Goal: Use online tool/utility: Utilize a website feature to perform a specific function

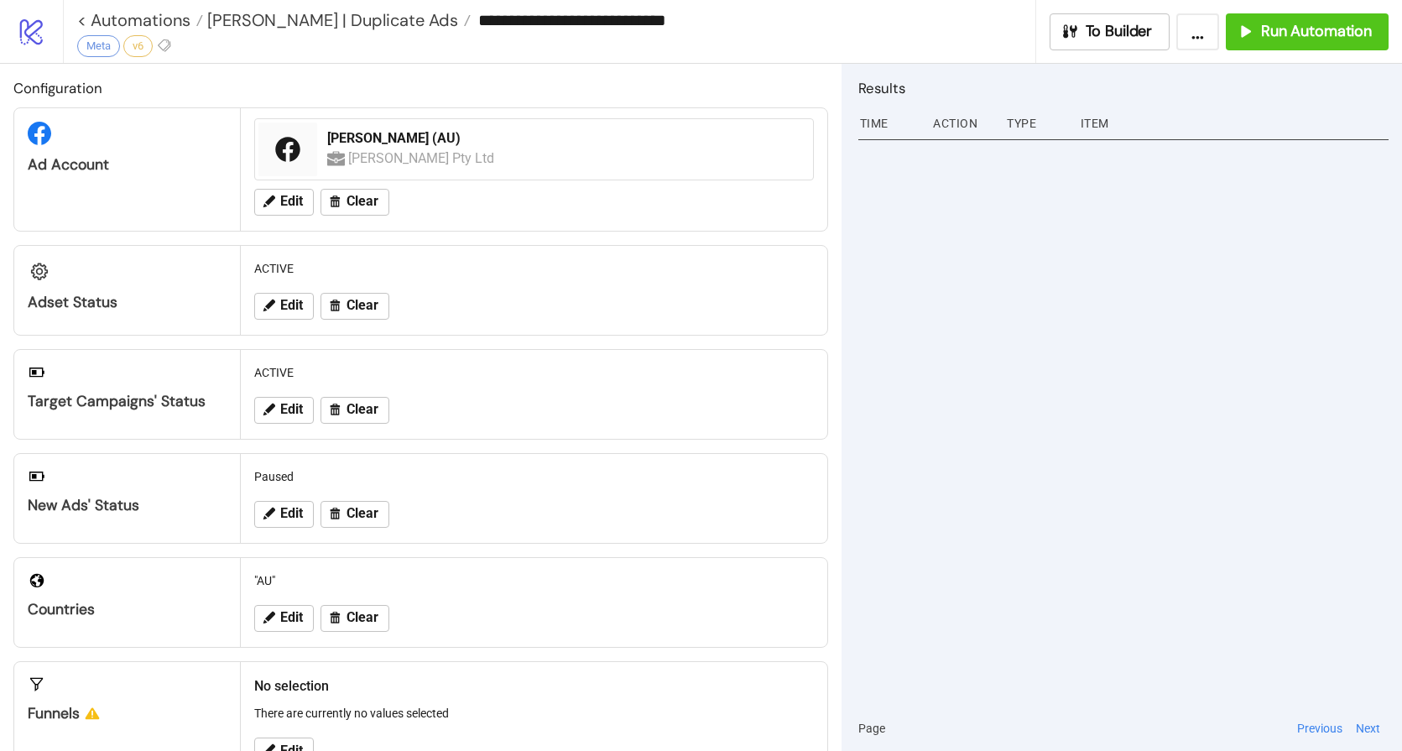
click at [939, 288] on div at bounding box center [1123, 419] width 530 height 571
click at [1292, 40] on span "Run Automation" at bounding box center [1316, 31] width 111 height 19
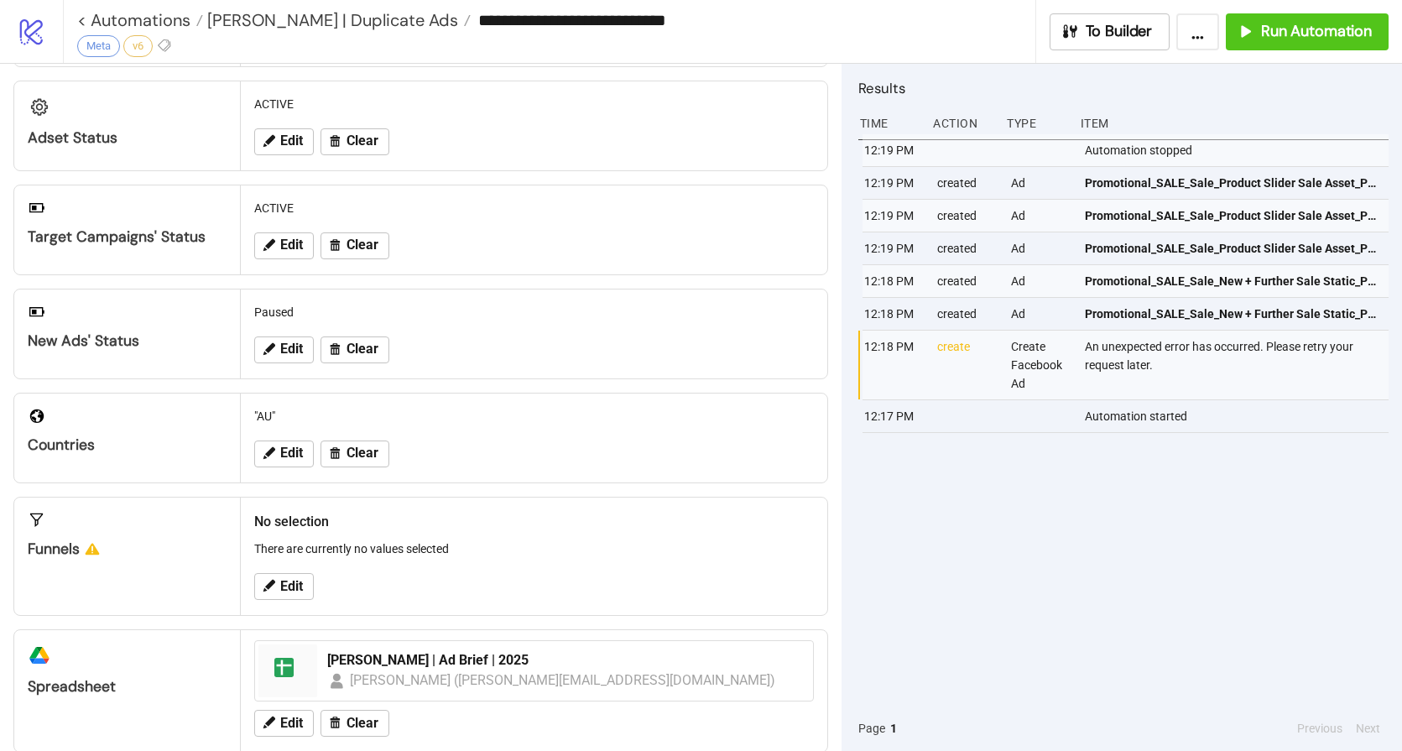
scroll to position [171, 0]
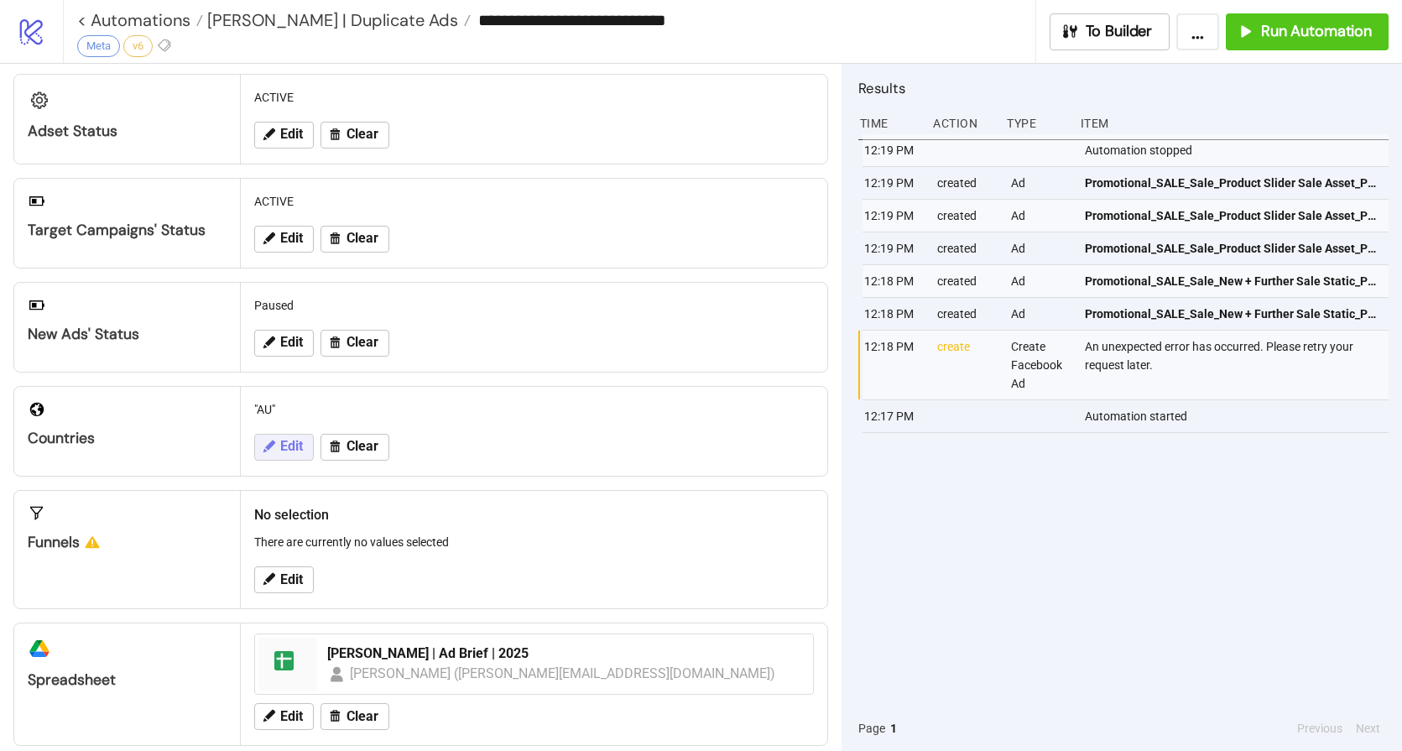
click at [284, 455] on button "Edit" at bounding box center [284, 447] width 60 height 27
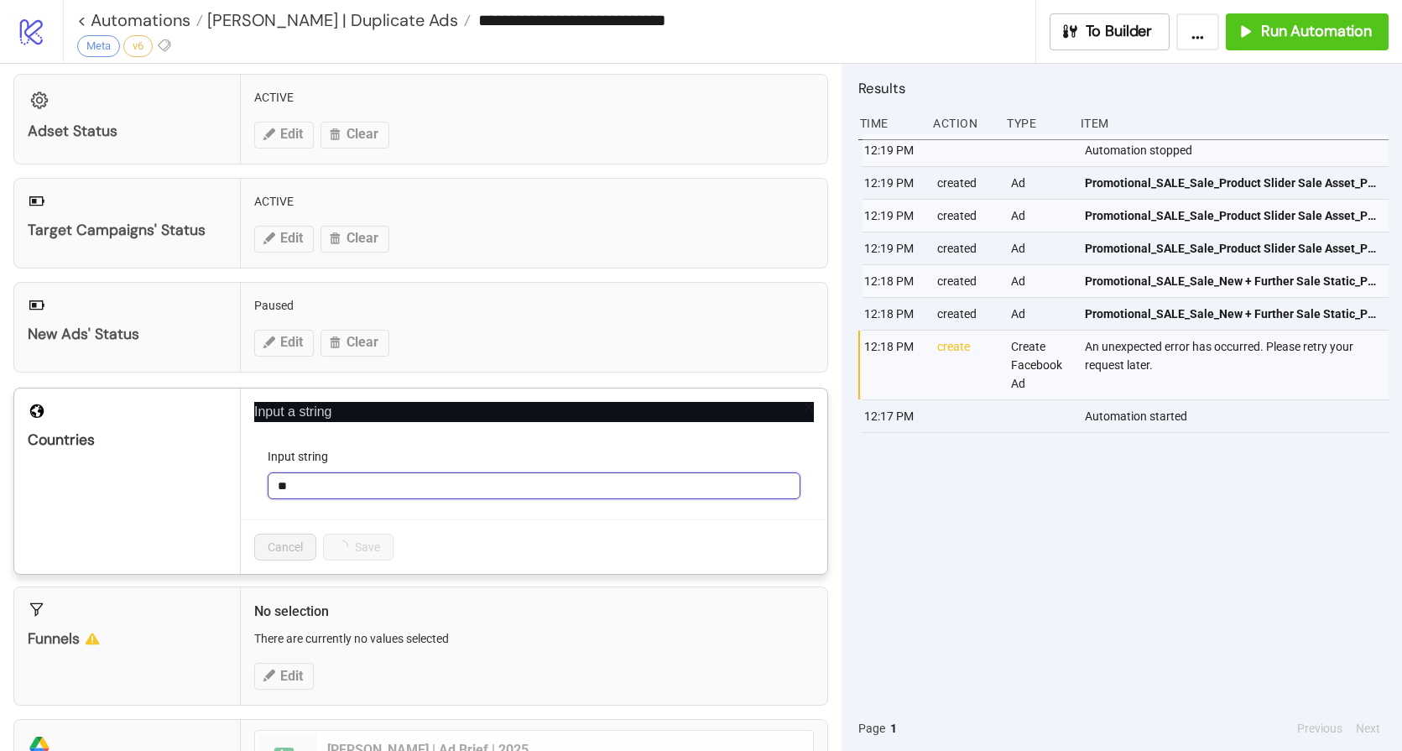
click at [344, 488] on input "**" at bounding box center [534, 485] width 533 height 27
type input "*"
type input "**"
click at [363, 553] on button "Save" at bounding box center [349, 547] width 52 height 27
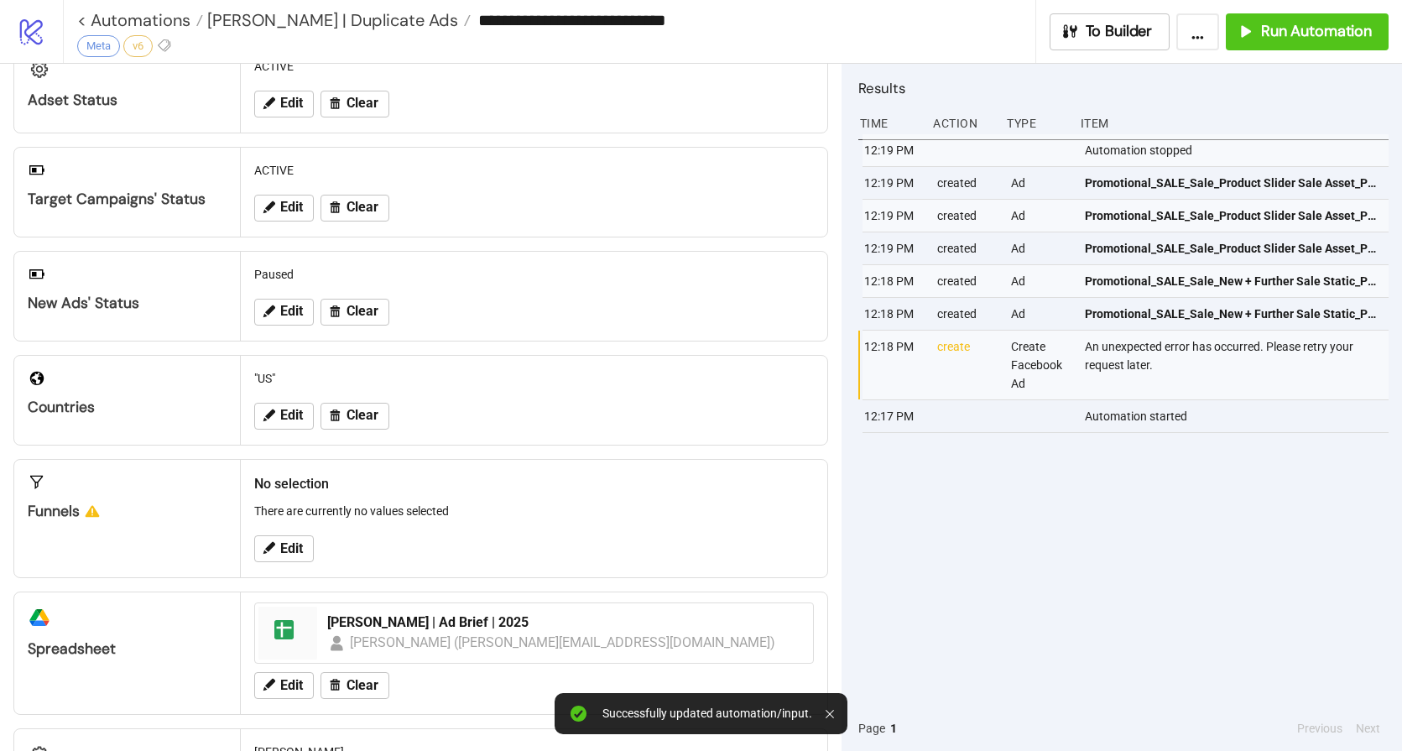
scroll to position [297, 0]
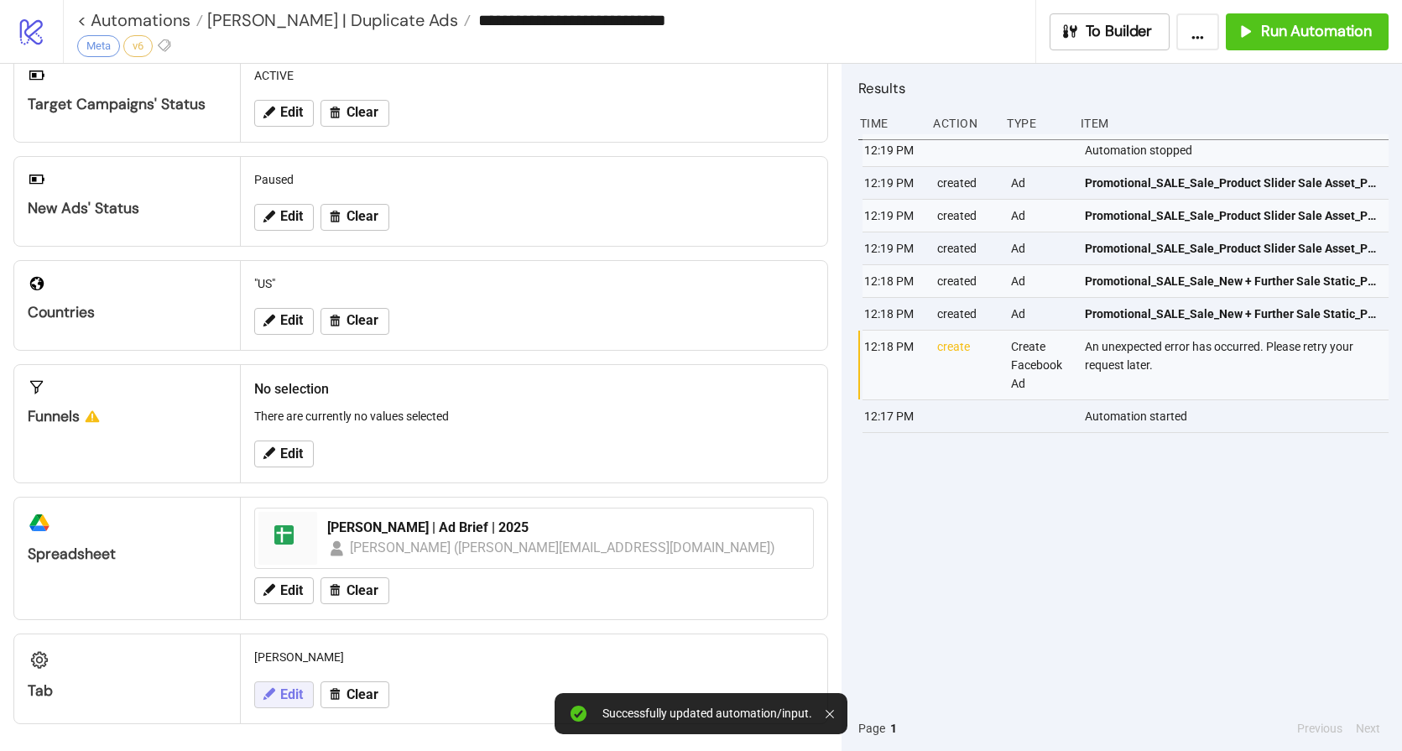
click at [291, 695] on span "Edit" at bounding box center [291, 694] width 23 height 15
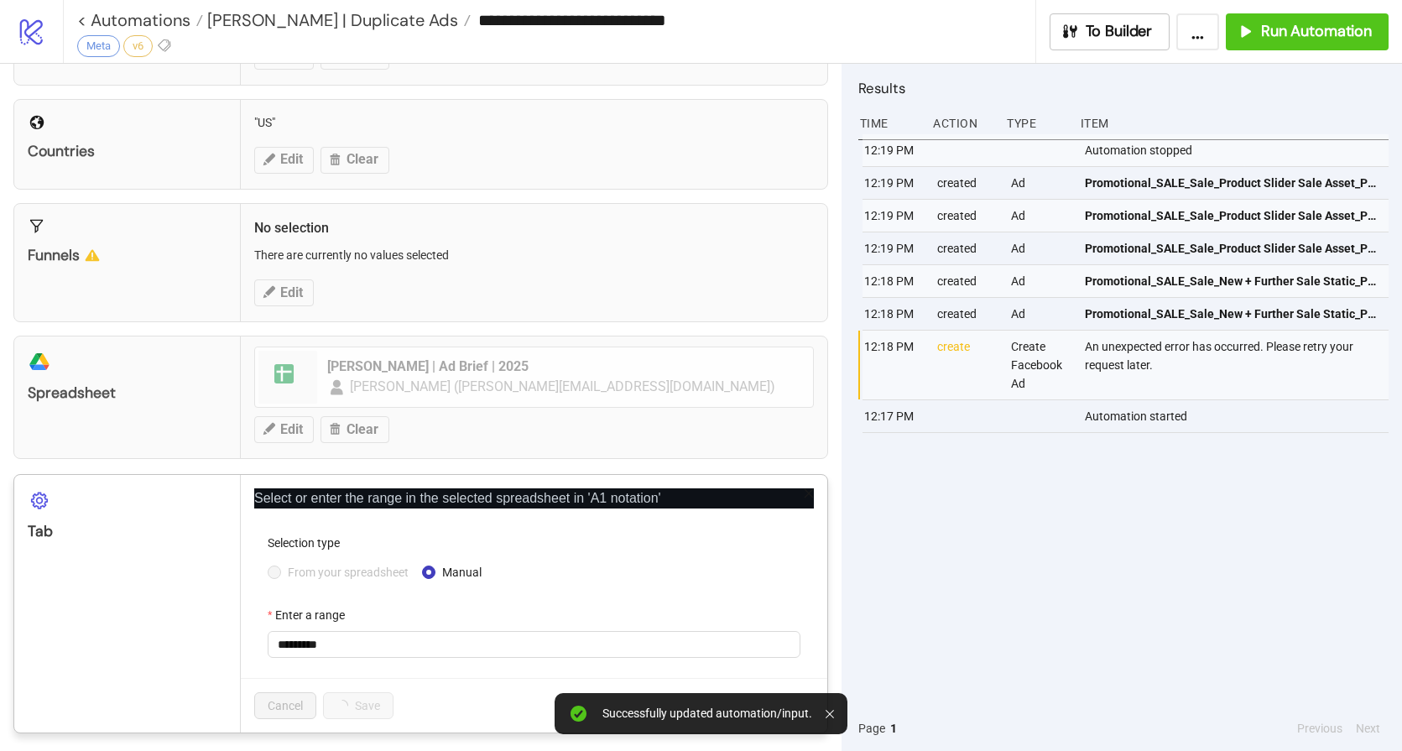
scroll to position [466, 0]
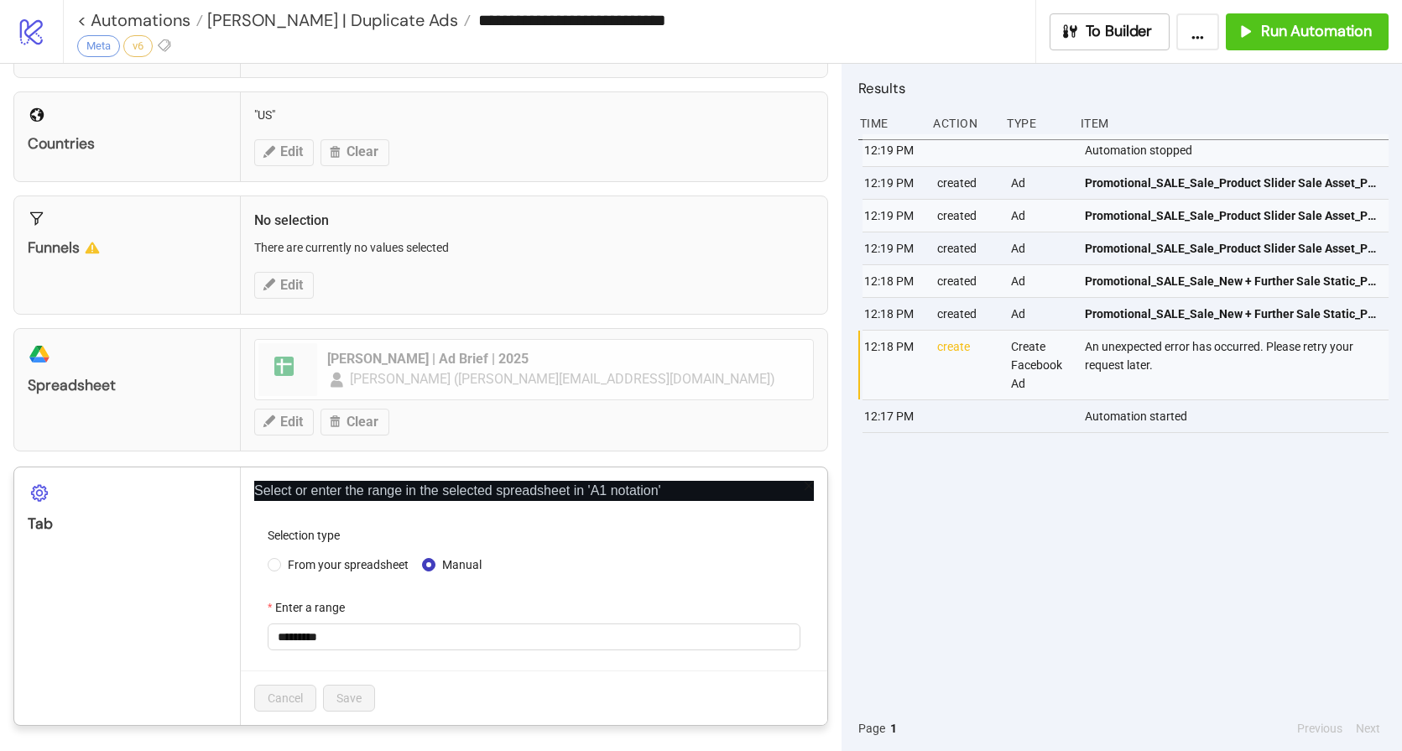
click at [337, 576] on div "From your spreadsheet Manual" at bounding box center [534, 564] width 533 height 27
click at [342, 569] on span "From your spreadsheet" at bounding box center [348, 565] width 134 height 18
click at [363, 639] on span "[PERSON_NAME]" at bounding box center [534, 636] width 513 height 25
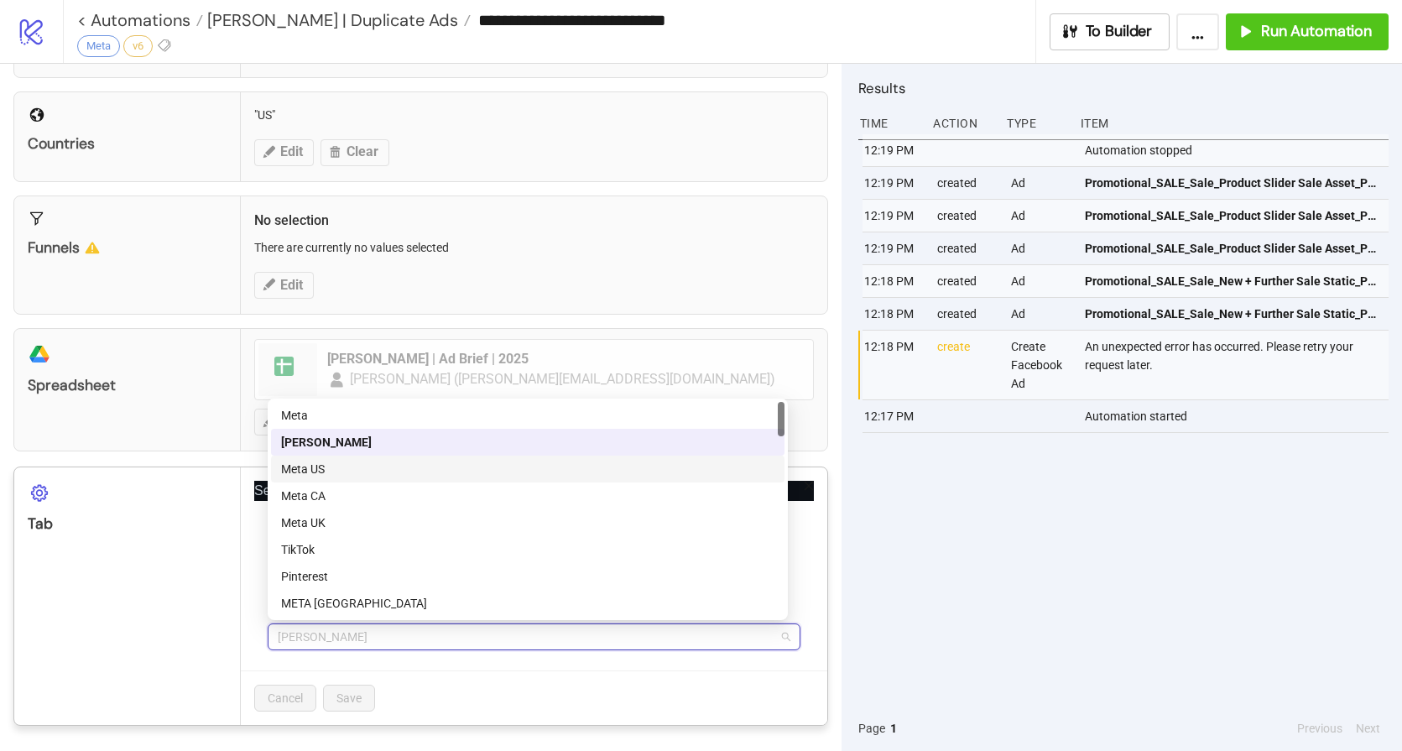
click at [341, 469] on div "Meta US" at bounding box center [527, 469] width 493 height 18
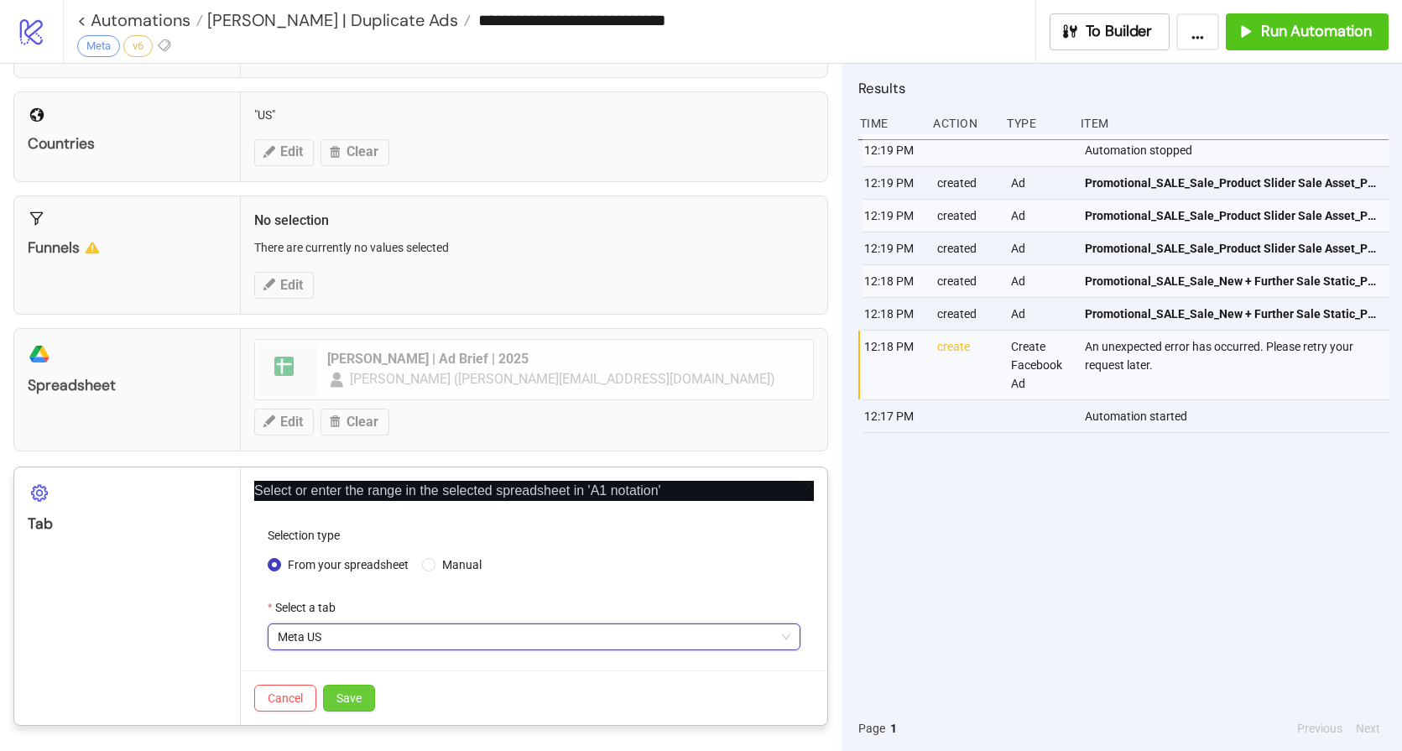
click at [342, 687] on button "Save" at bounding box center [349, 698] width 52 height 27
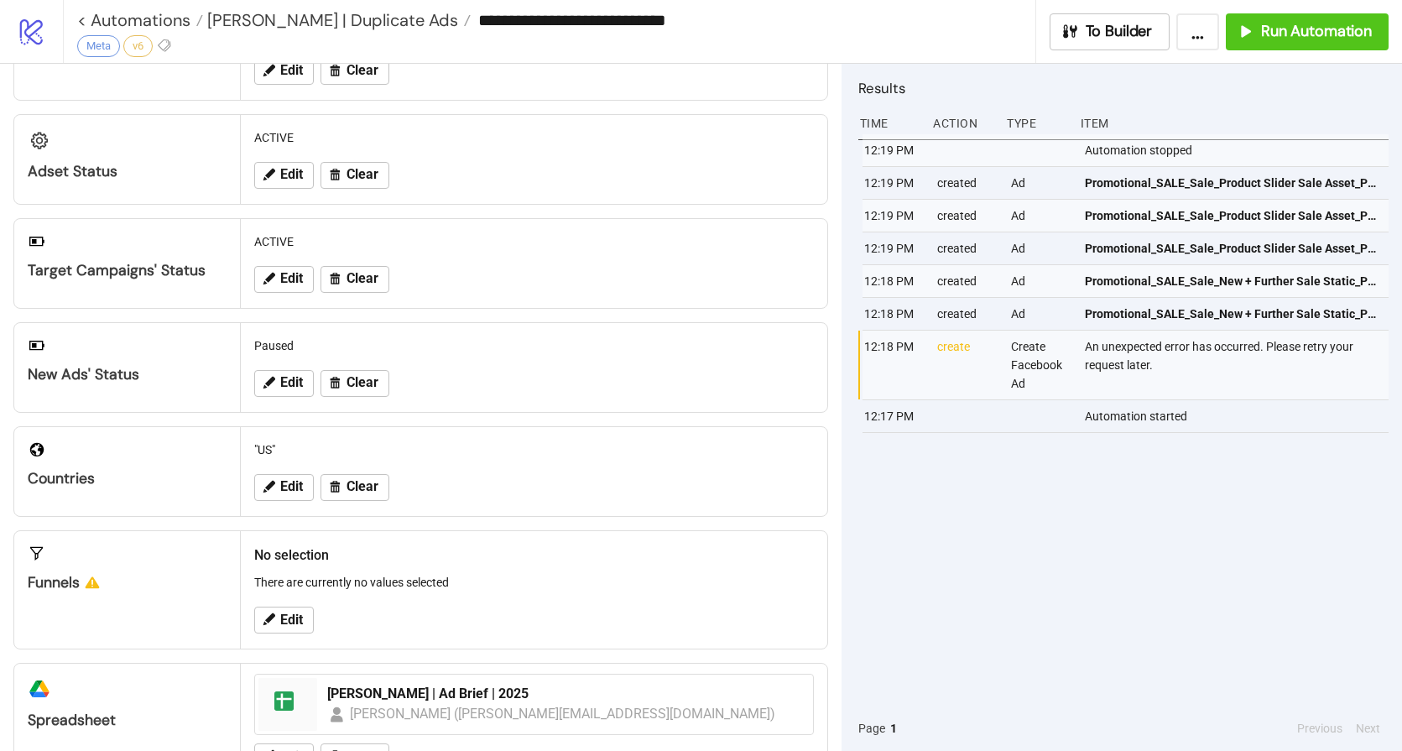
scroll to position [297, 0]
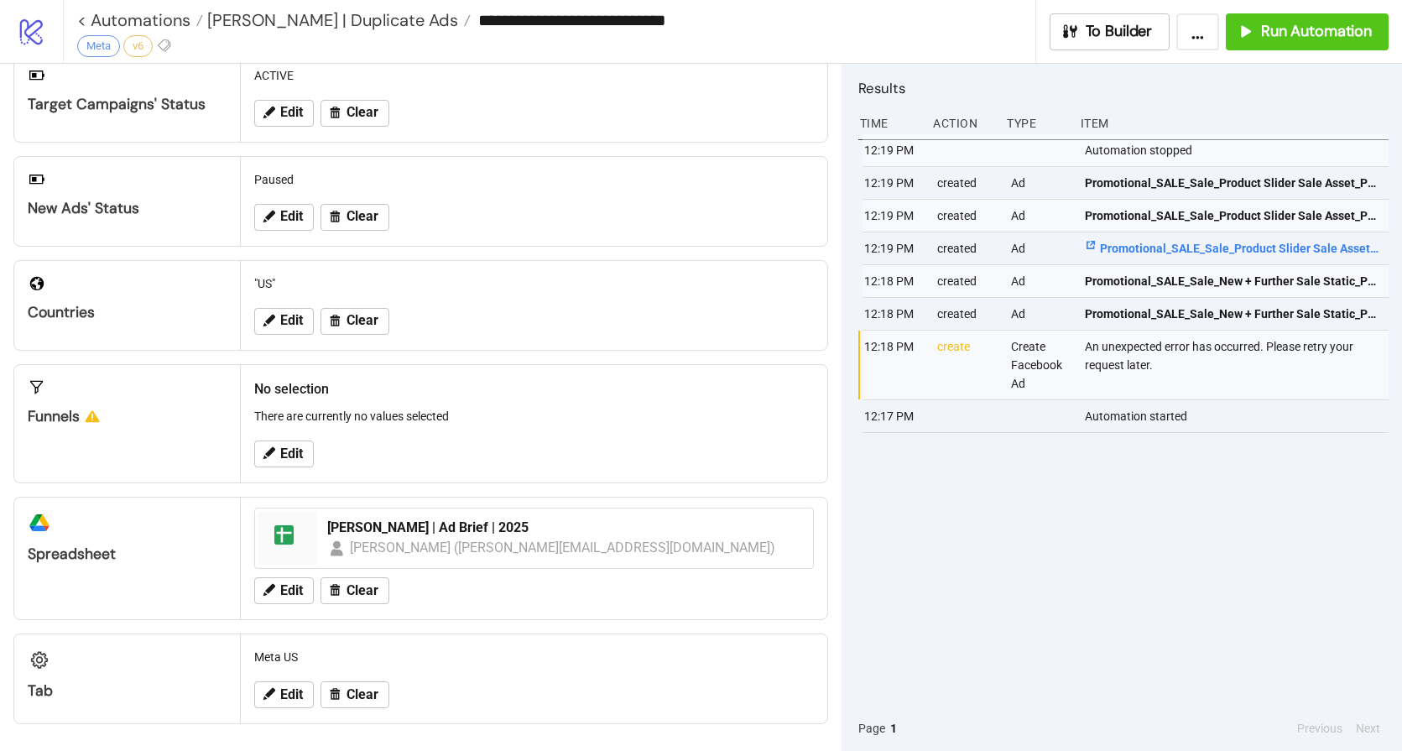
drag, startPoint x: 993, startPoint y: 652, endPoint x: 1215, endPoint y: 253, distance: 457.2
click at [993, 652] on div "12:19 PM Automation stopped 12:19 PM created Ad Promotional_SALE_Sale_Product S…" at bounding box center [1123, 419] width 530 height 571
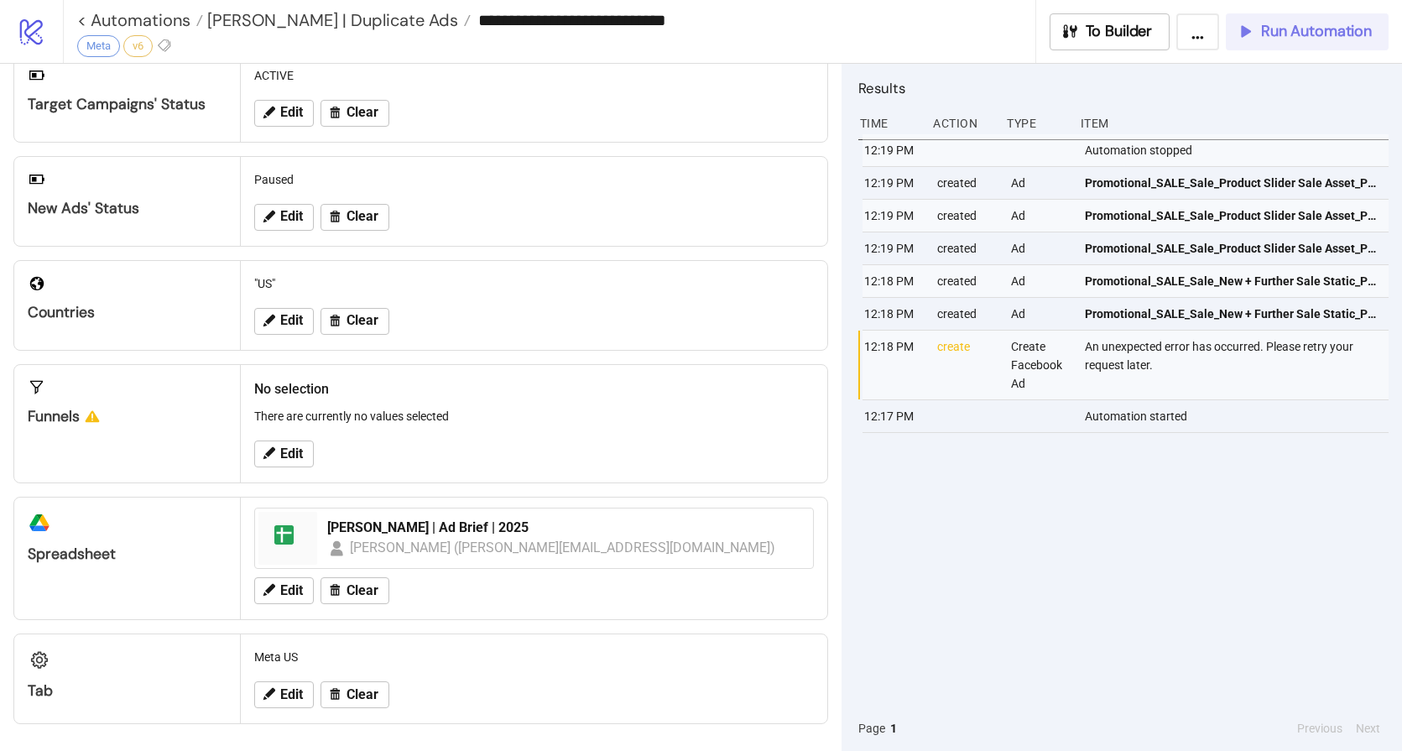
click at [1283, 30] on span "Run Automation" at bounding box center [1316, 31] width 111 height 19
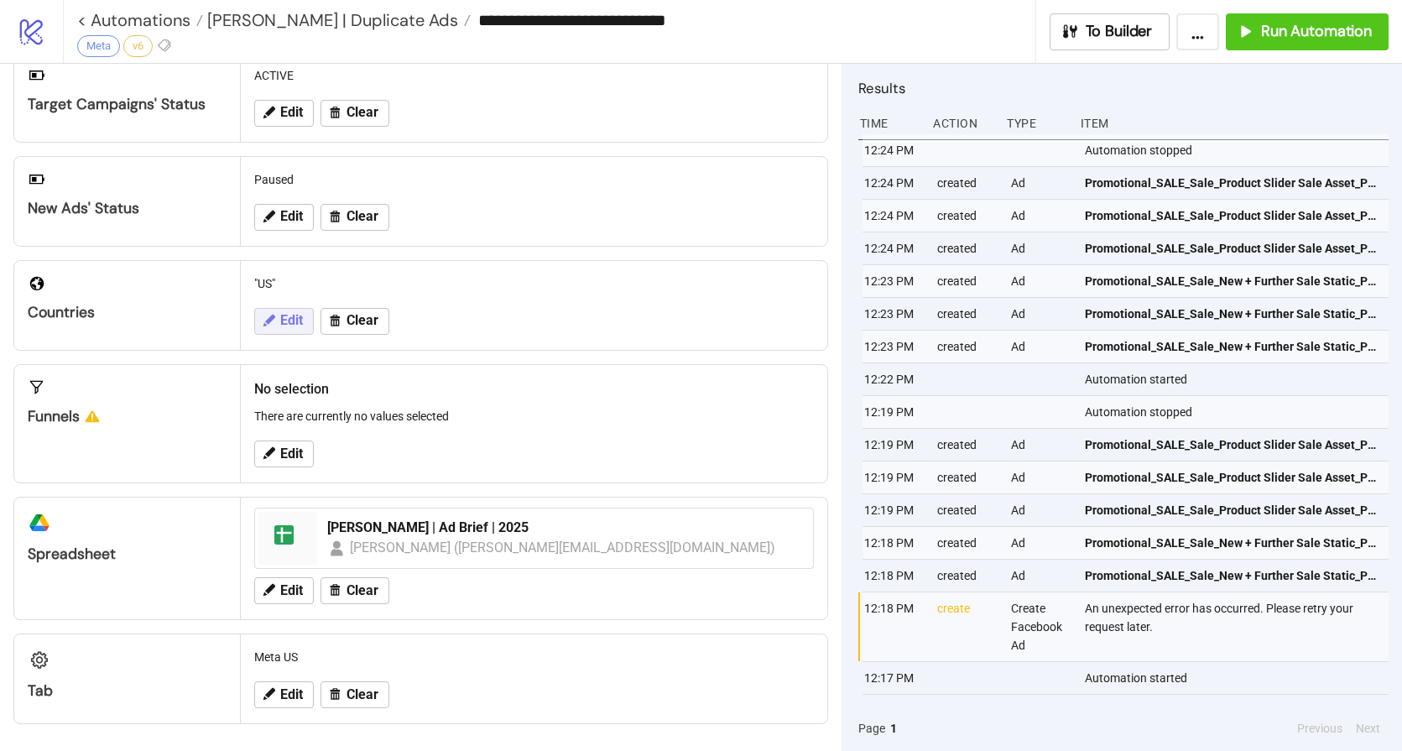
click at [290, 315] on span "Edit" at bounding box center [291, 320] width 23 height 15
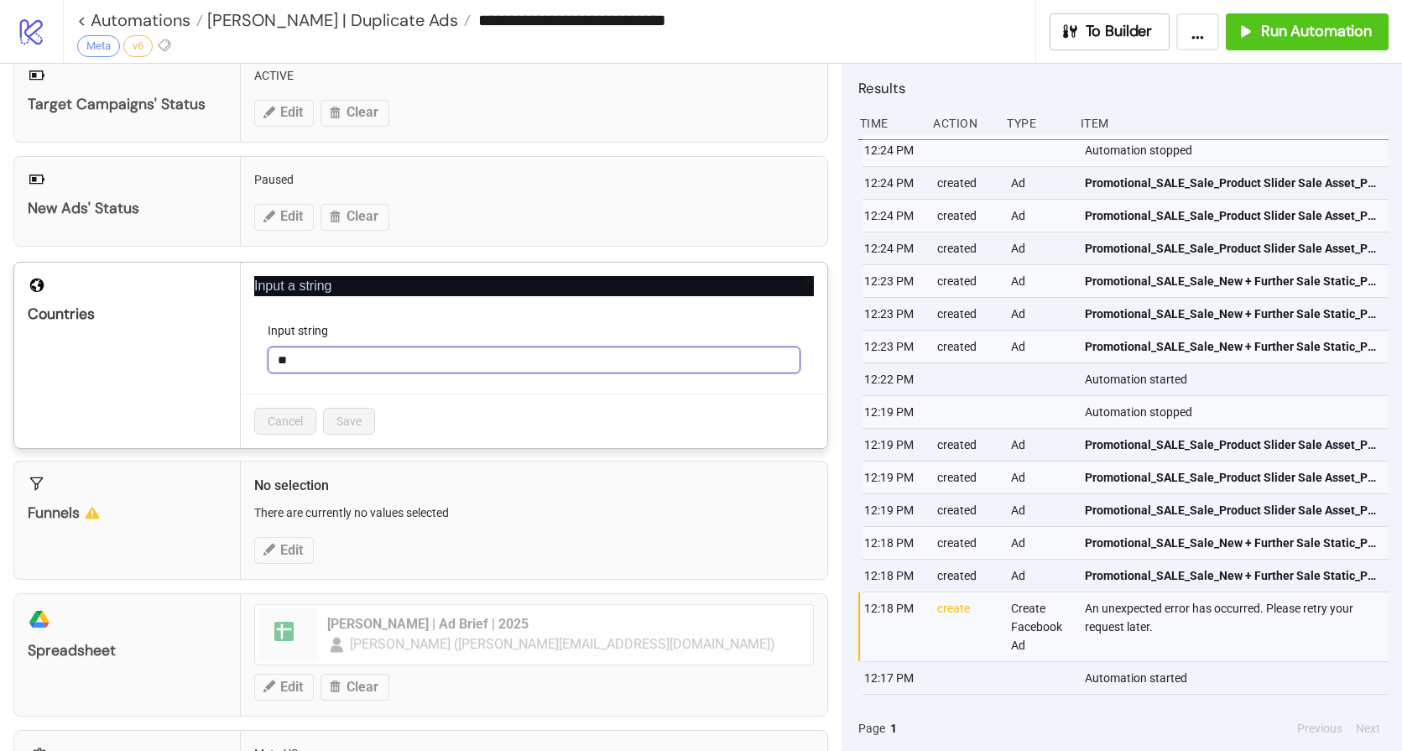
click at [350, 355] on input "**" at bounding box center [534, 360] width 533 height 27
type input "*"
type input "**"
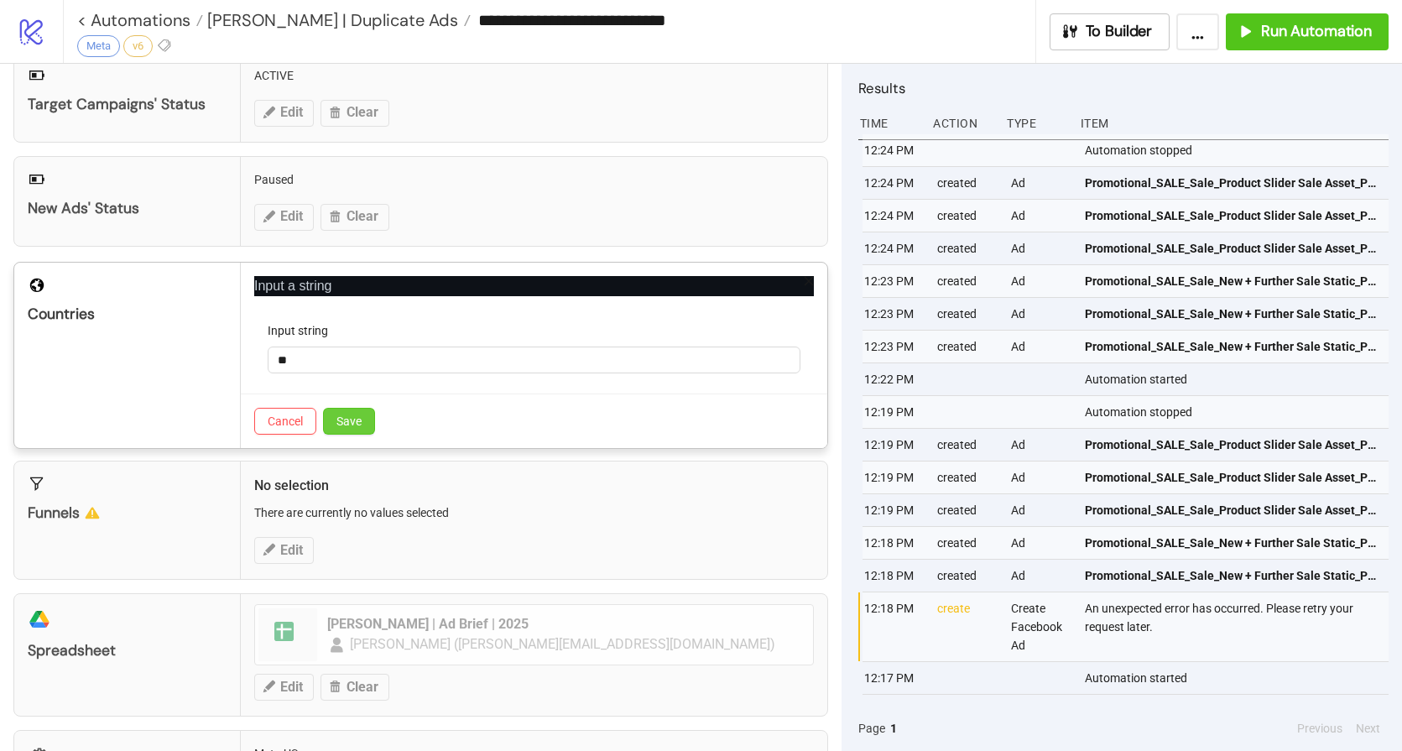
click at [354, 425] on span "Save" at bounding box center [349, 421] width 25 height 13
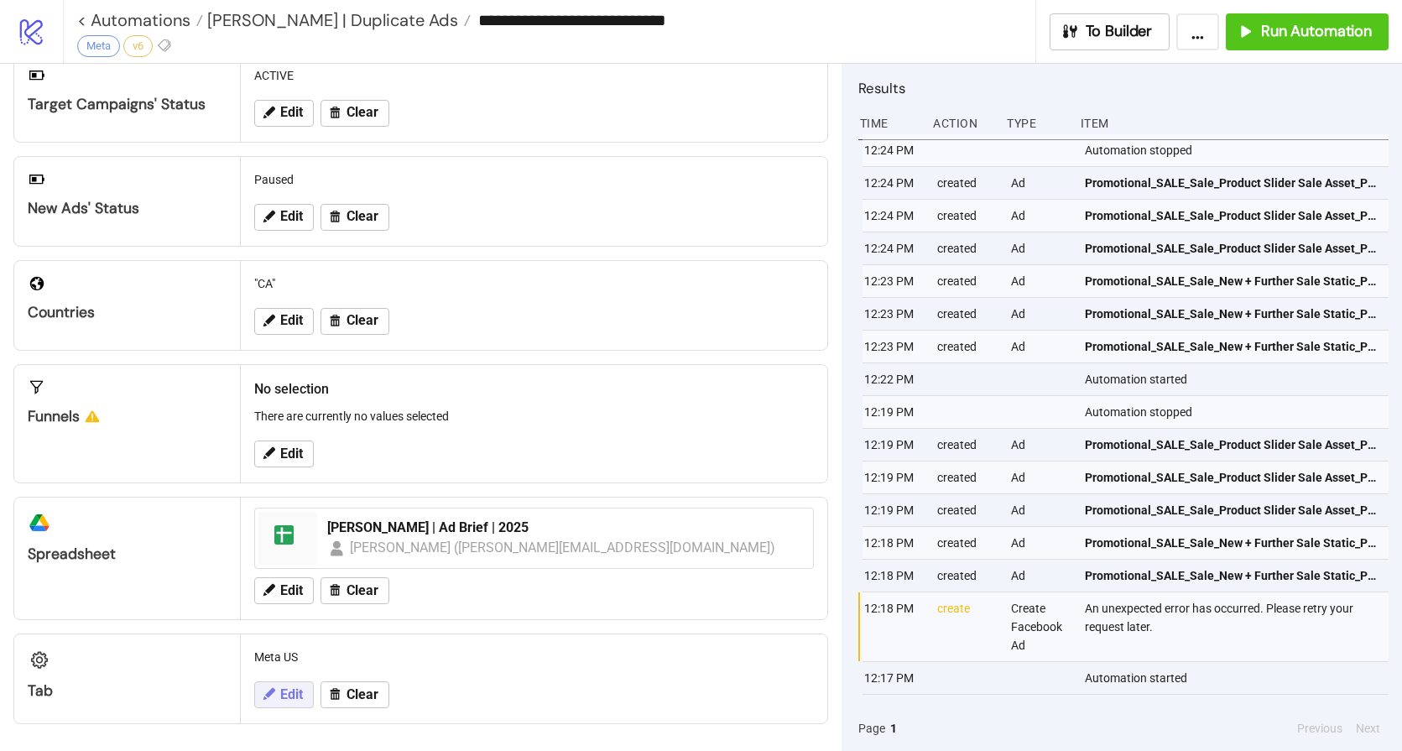
click at [295, 693] on span "Edit" at bounding box center [291, 694] width 23 height 15
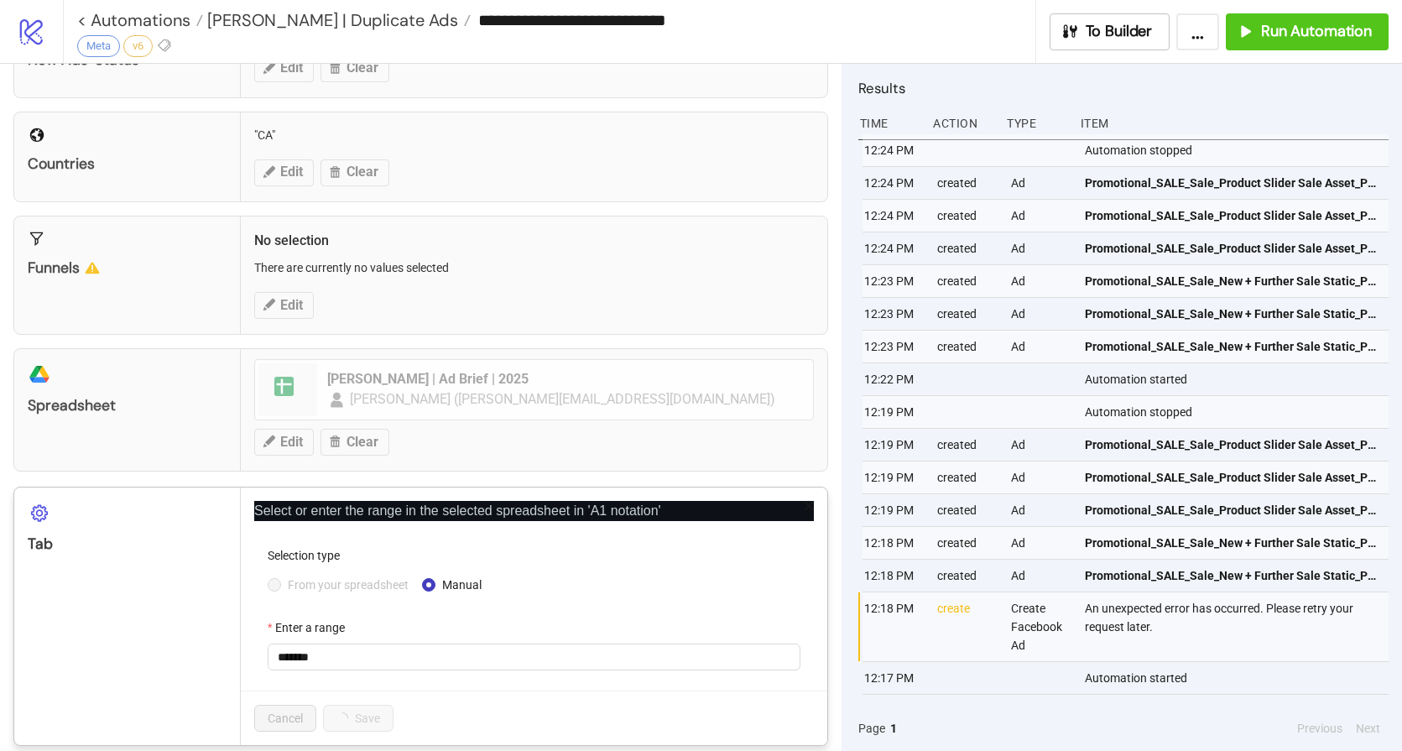
scroll to position [466, 0]
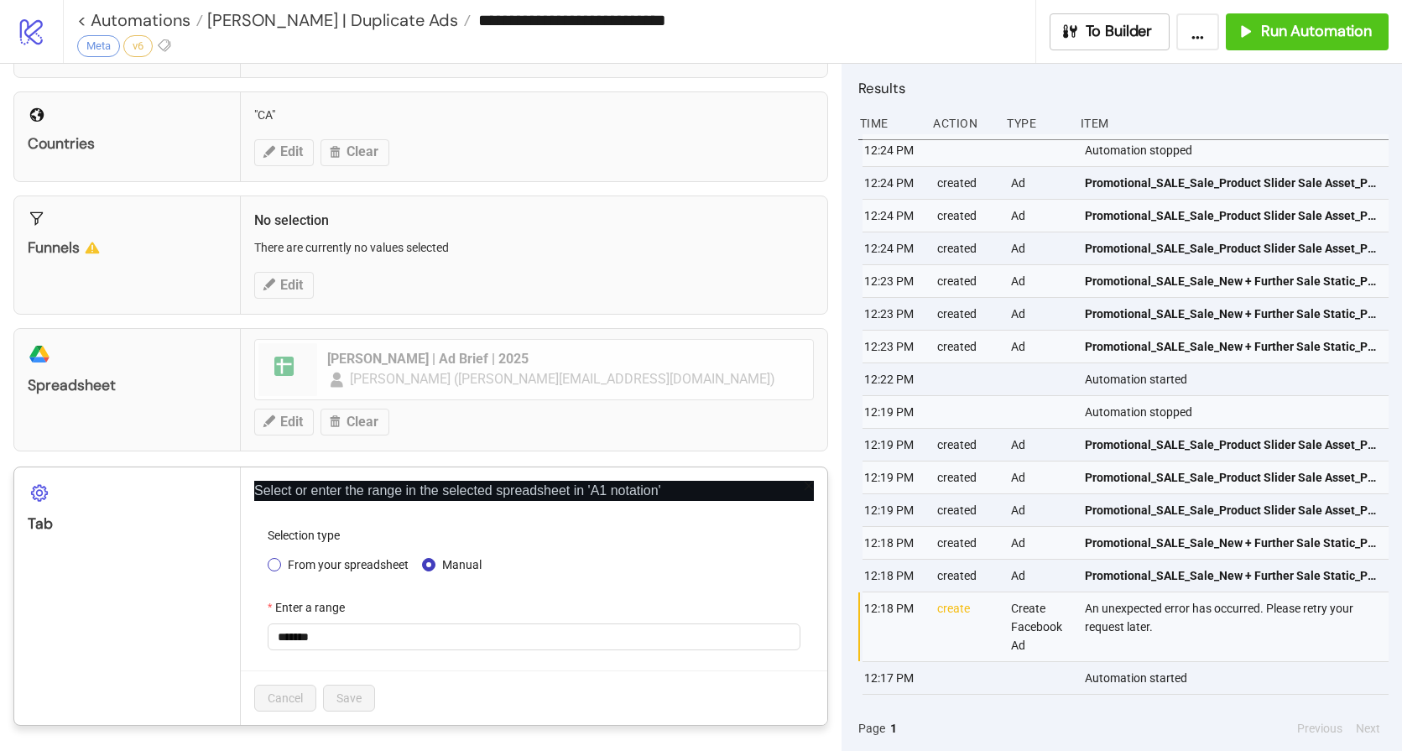
click at [323, 567] on span "From your spreadsheet" at bounding box center [348, 565] width 134 height 18
click at [319, 641] on span "Meta US" at bounding box center [534, 636] width 513 height 25
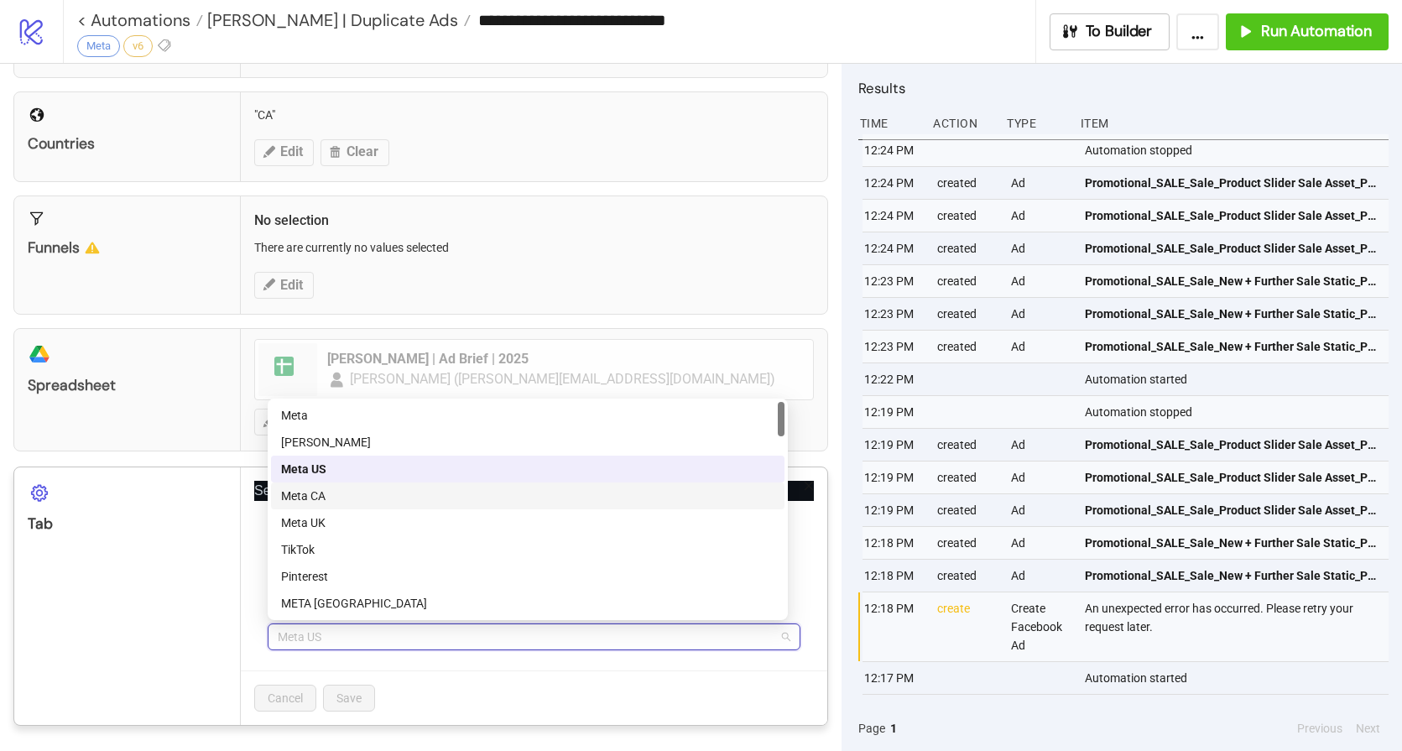
click at [336, 498] on div "Meta CA" at bounding box center [527, 496] width 493 height 18
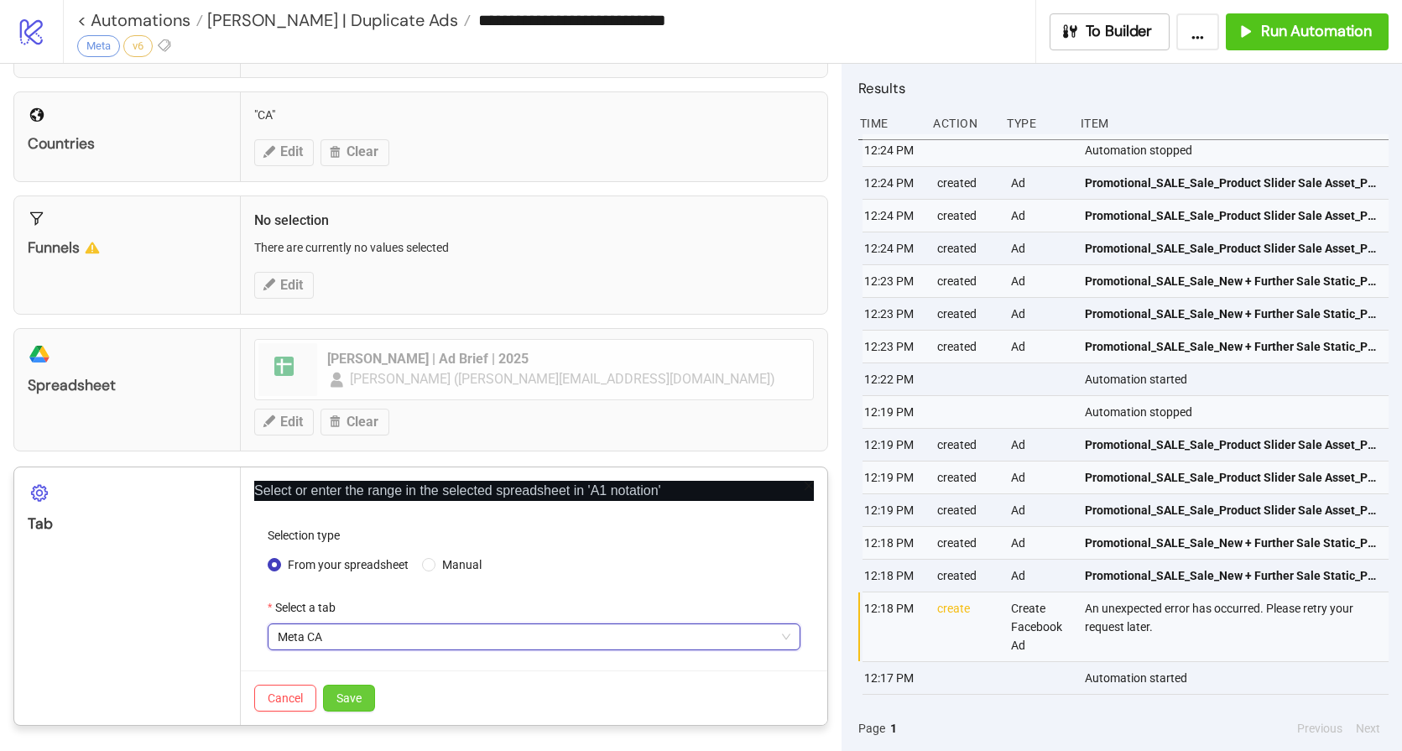
click at [345, 710] on button "Save" at bounding box center [349, 698] width 52 height 27
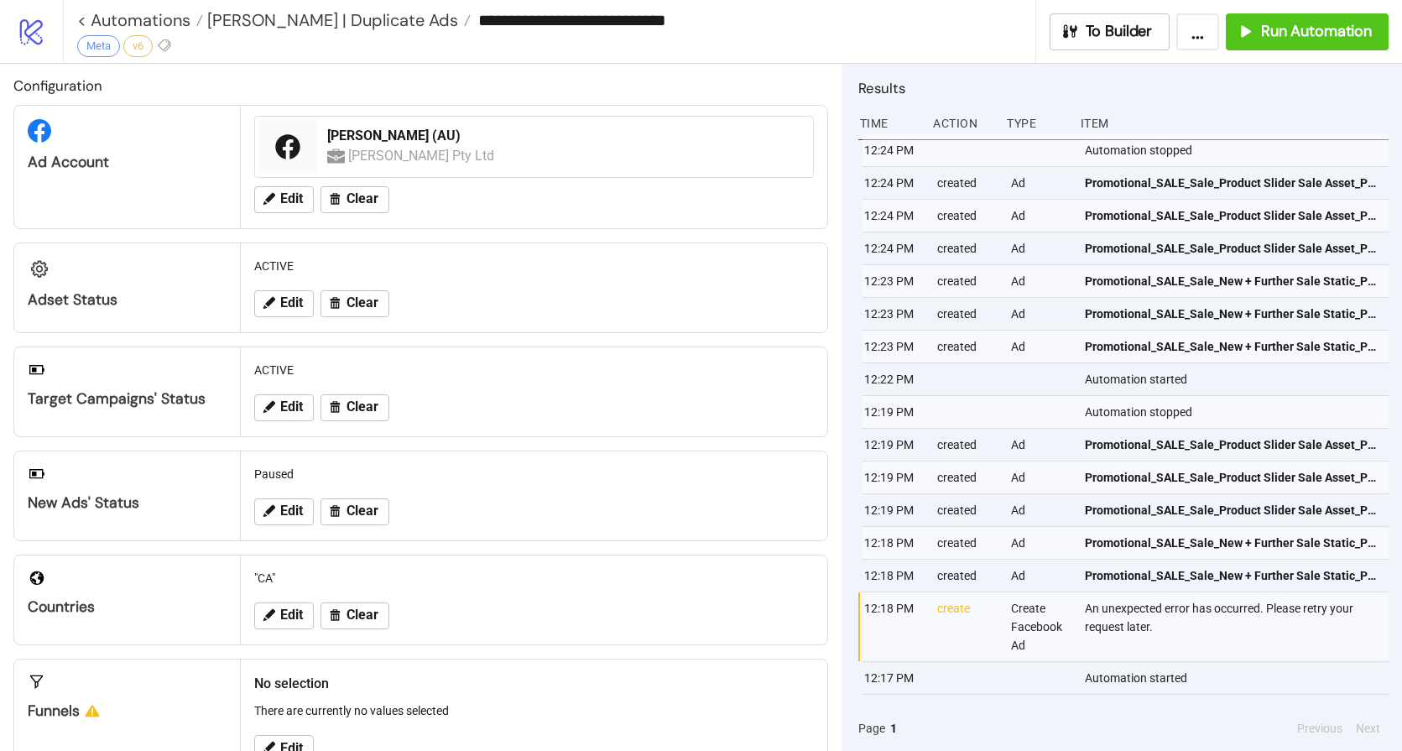
scroll to position [3, 0]
click at [1298, 40] on span "Run Automation" at bounding box center [1316, 31] width 111 height 19
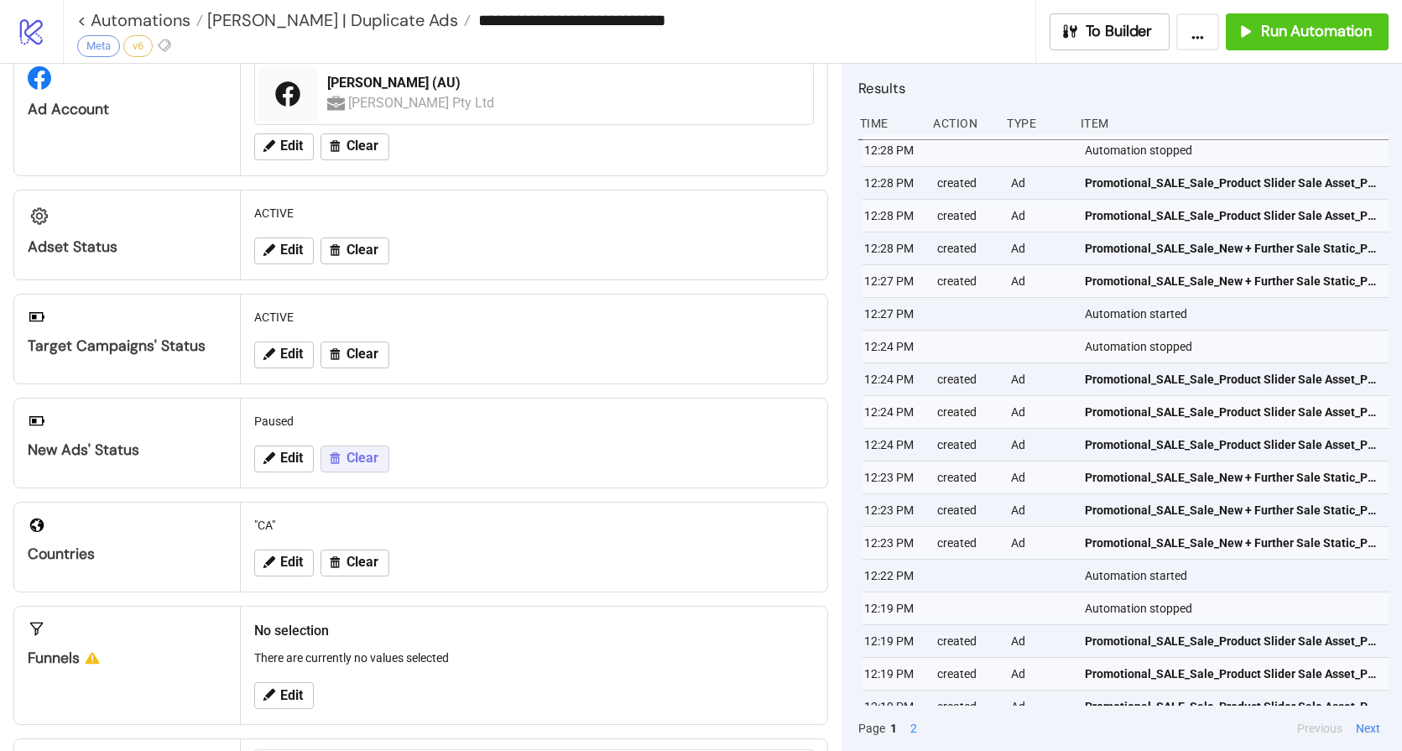
scroll to position [0, 0]
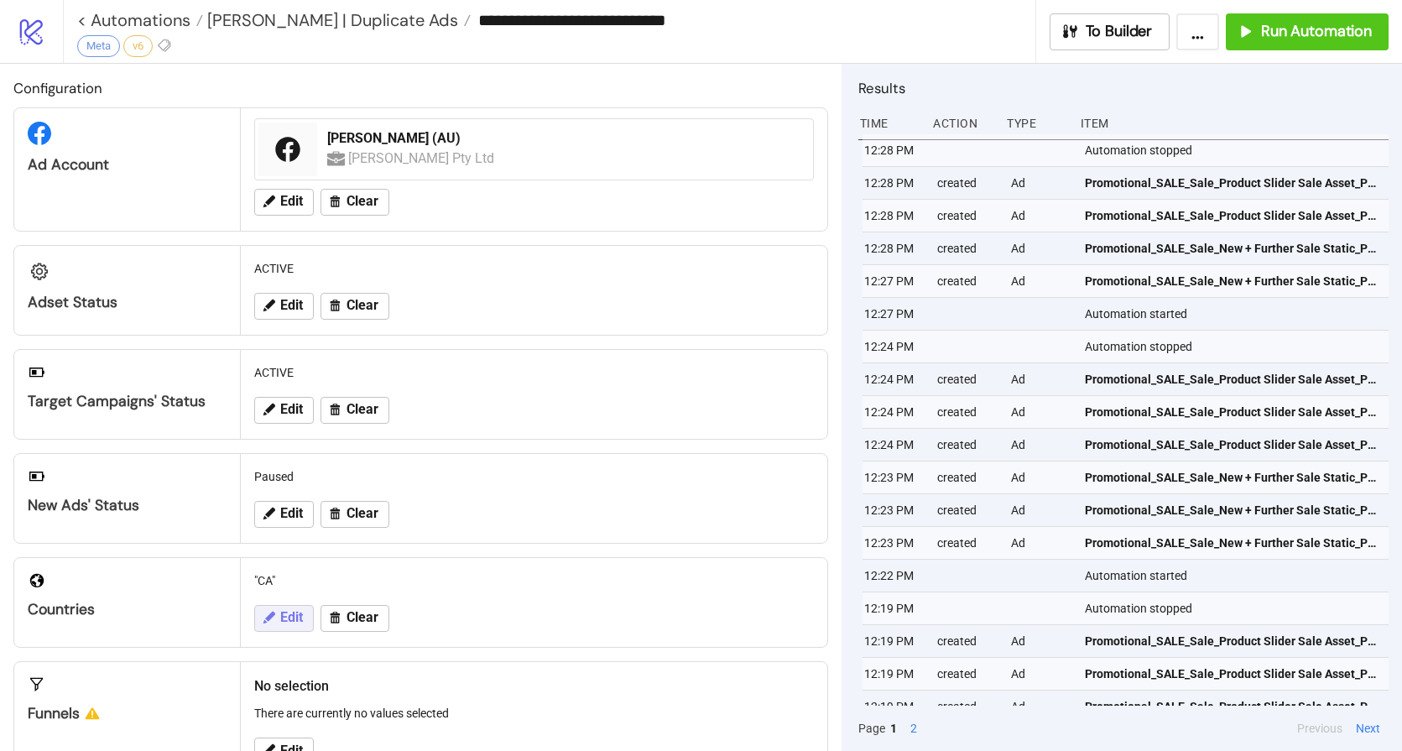
click at [264, 614] on icon at bounding box center [268, 617] width 15 height 15
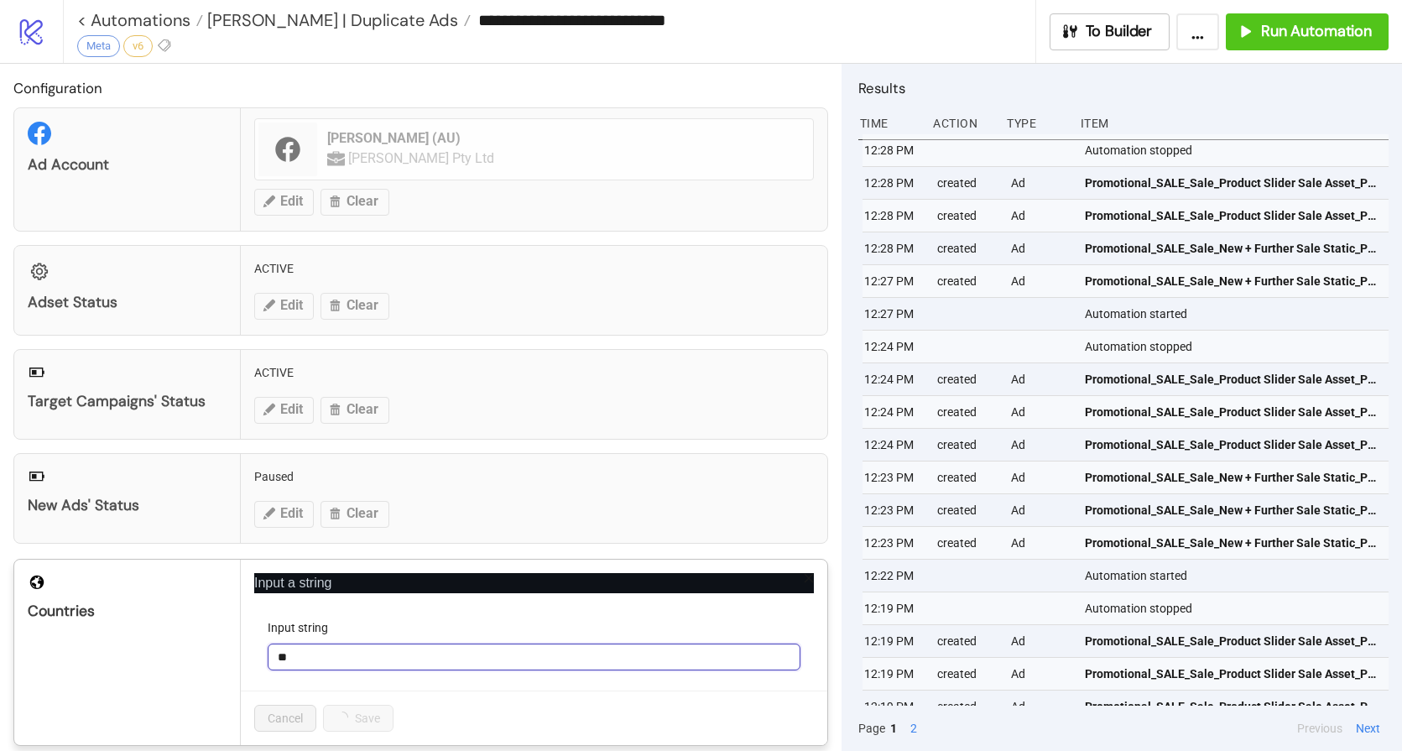
click at [319, 659] on input "**" at bounding box center [534, 657] width 533 height 27
type input "*"
type input "**"
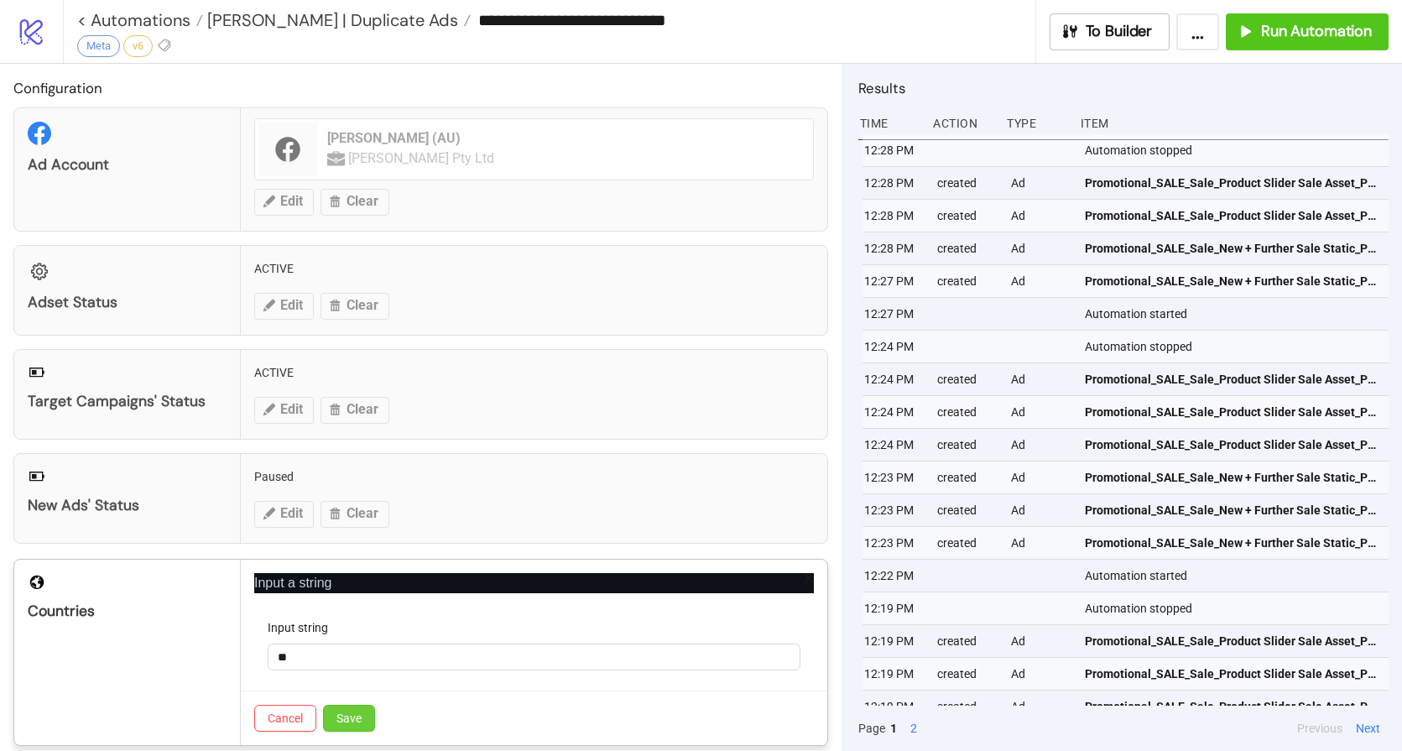
click at [365, 723] on button "Save" at bounding box center [349, 718] width 52 height 27
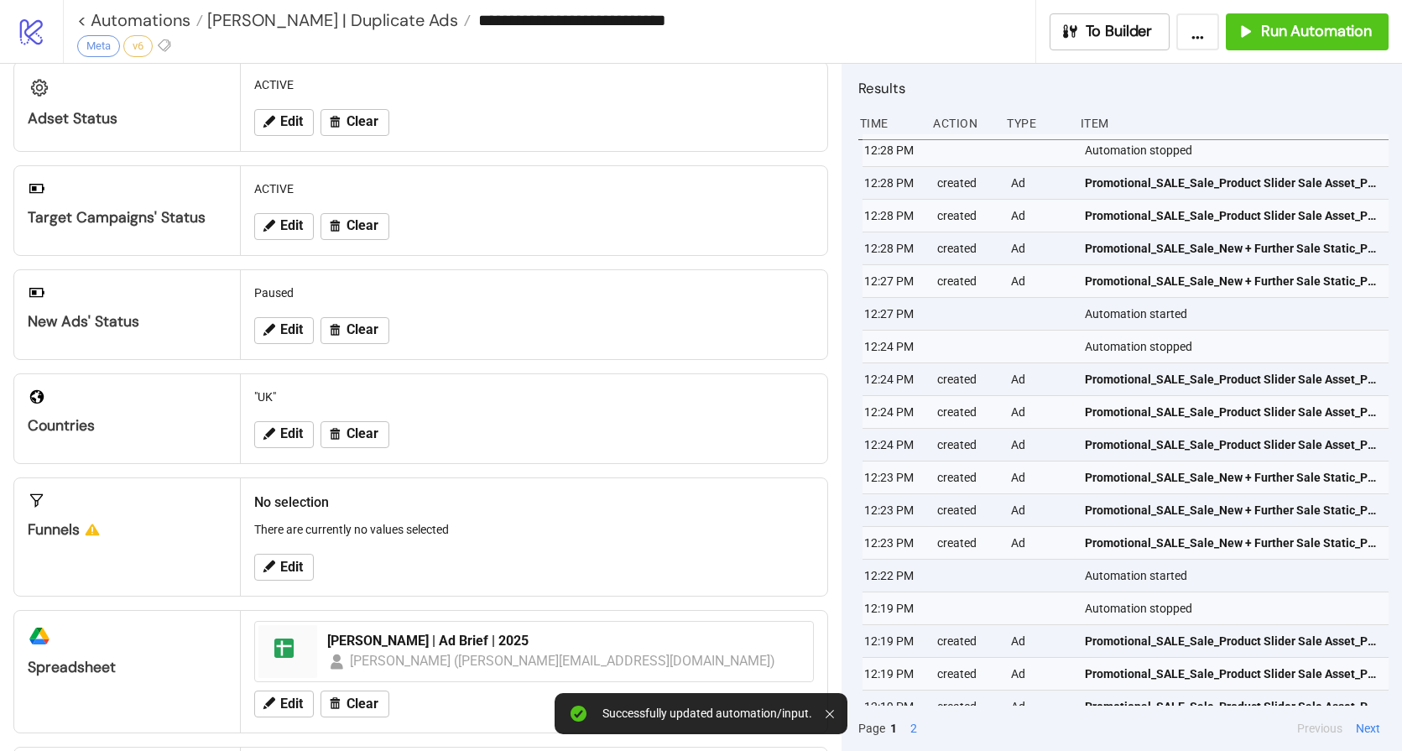
scroll to position [297, 0]
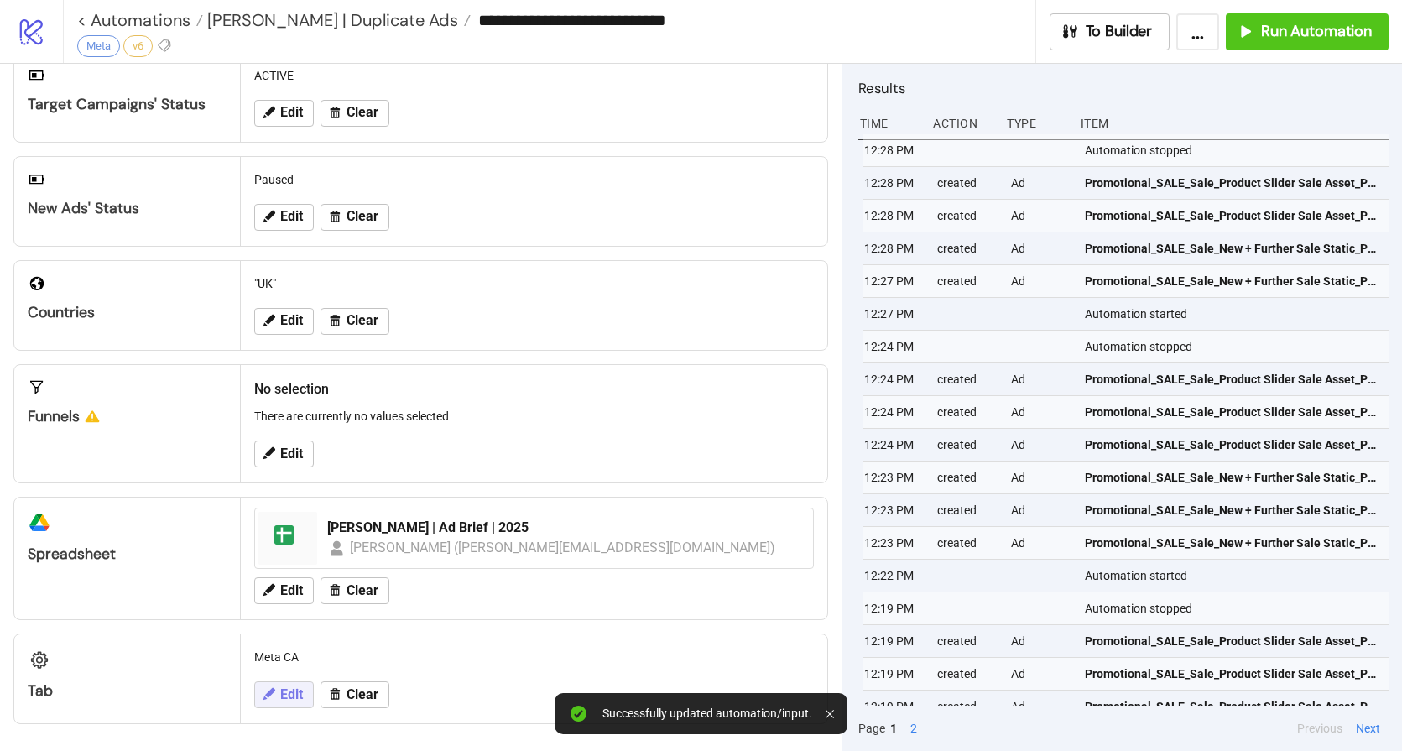
click at [284, 699] on span "Edit" at bounding box center [291, 694] width 23 height 15
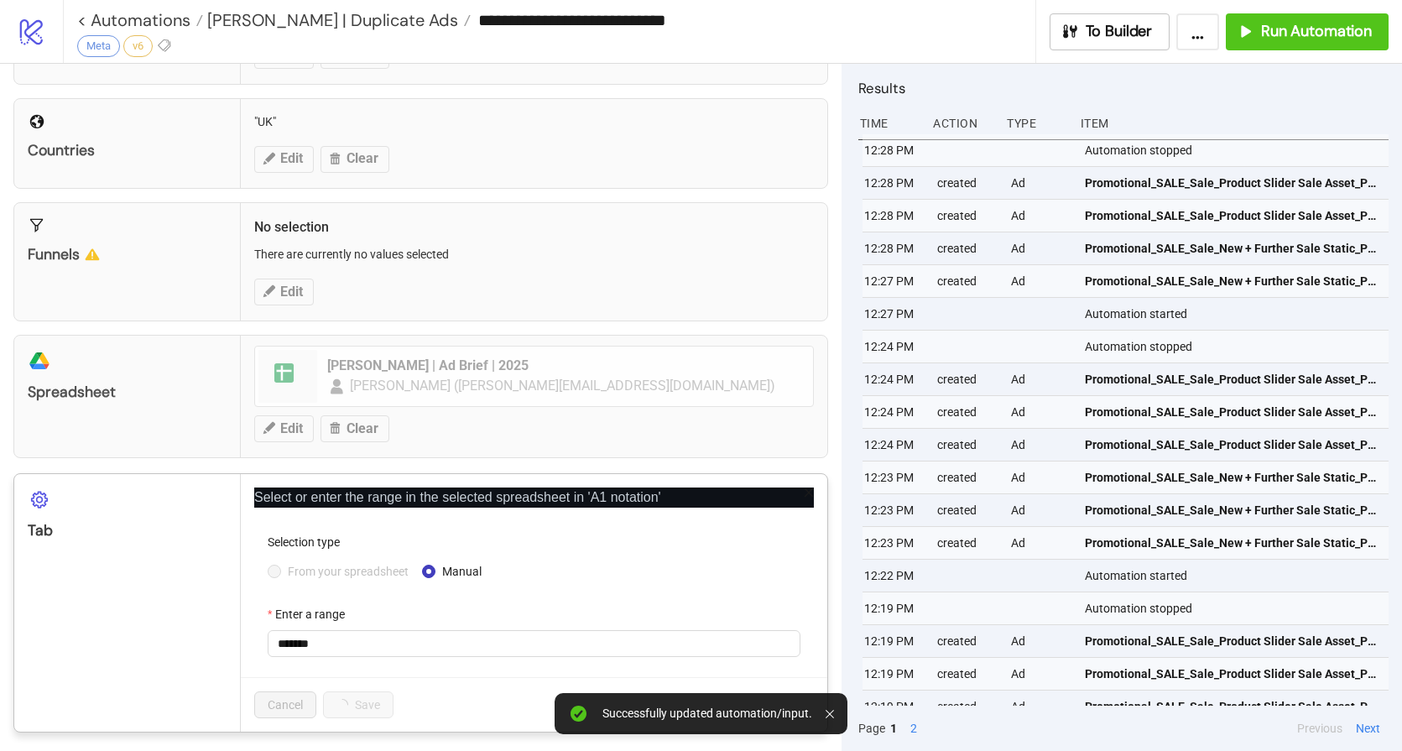
scroll to position [466, 0]
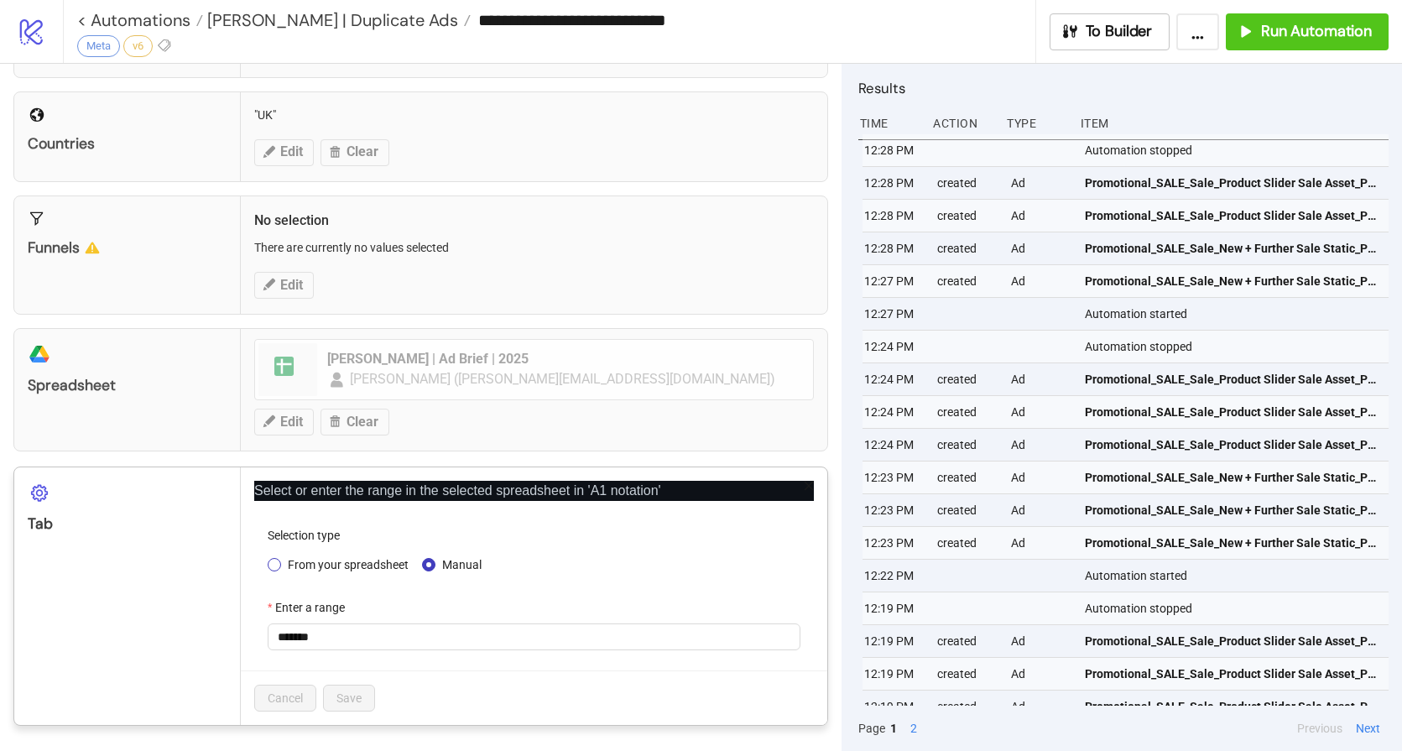
click at [352, 565] on span "From your spreadsheet" at bounding box center [348, 565] width 134 height 18
click at [335, 640] on span "Meta CA" at bounding box center [534, 636] width 513 height 25
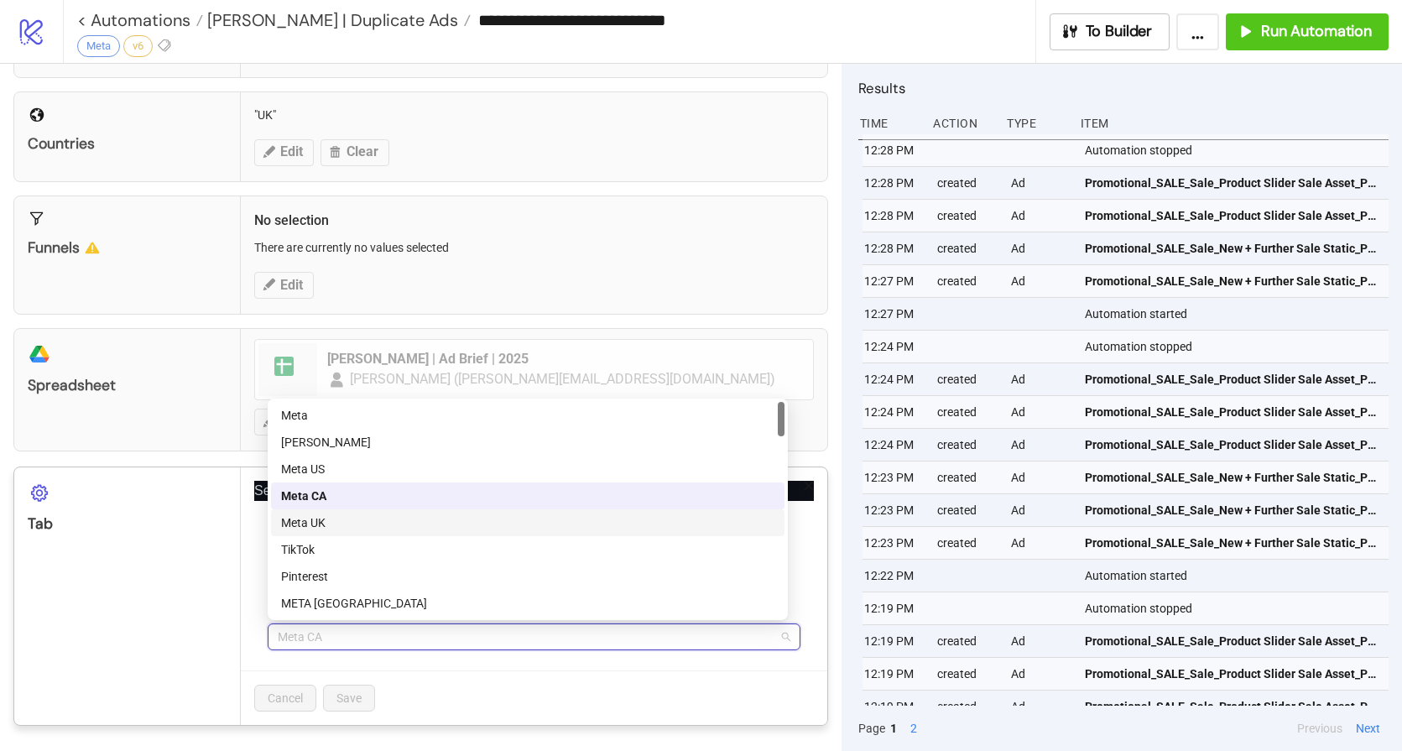
click at [332, 519] on div "Meta UK" at bounding box center [527, 523] width 493 height 18
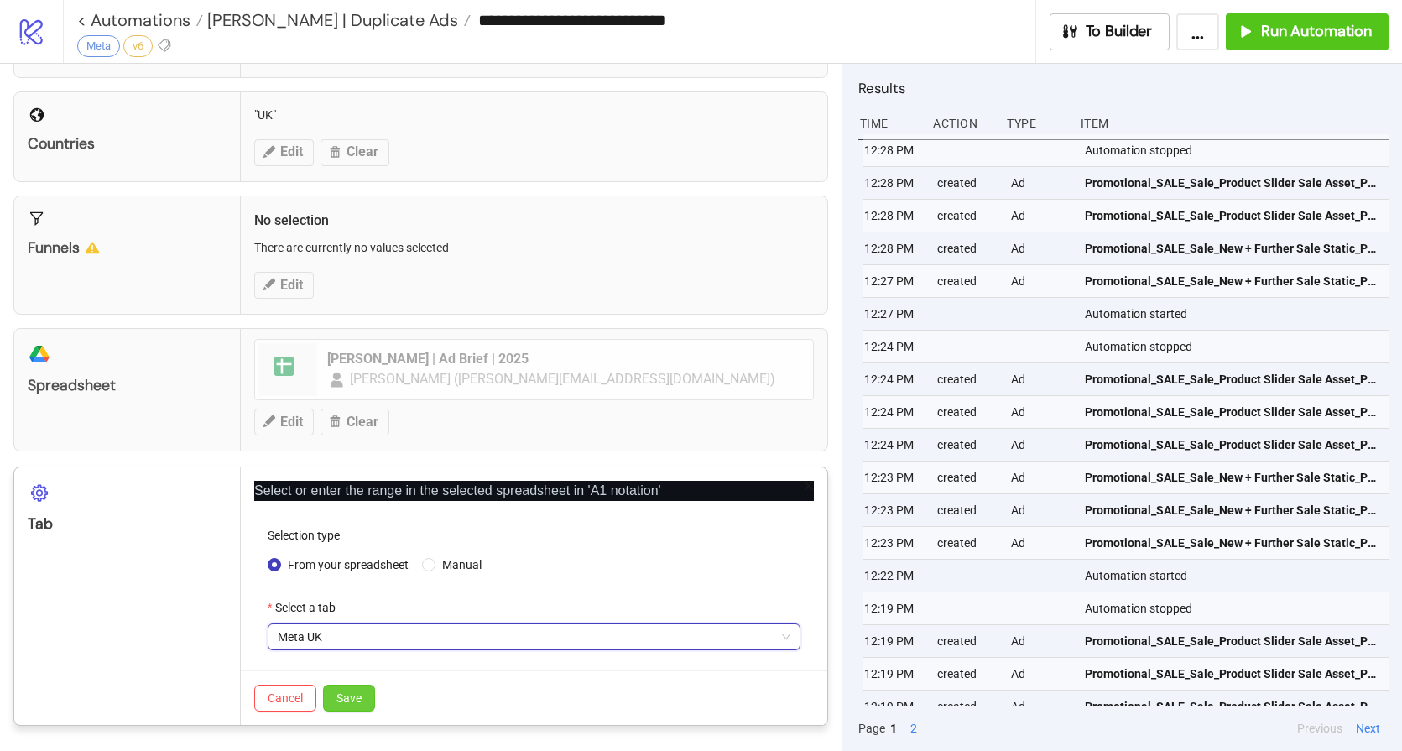
click at [342, 697] on span "Save" at bounding box center [349, 697] width 25 height 13
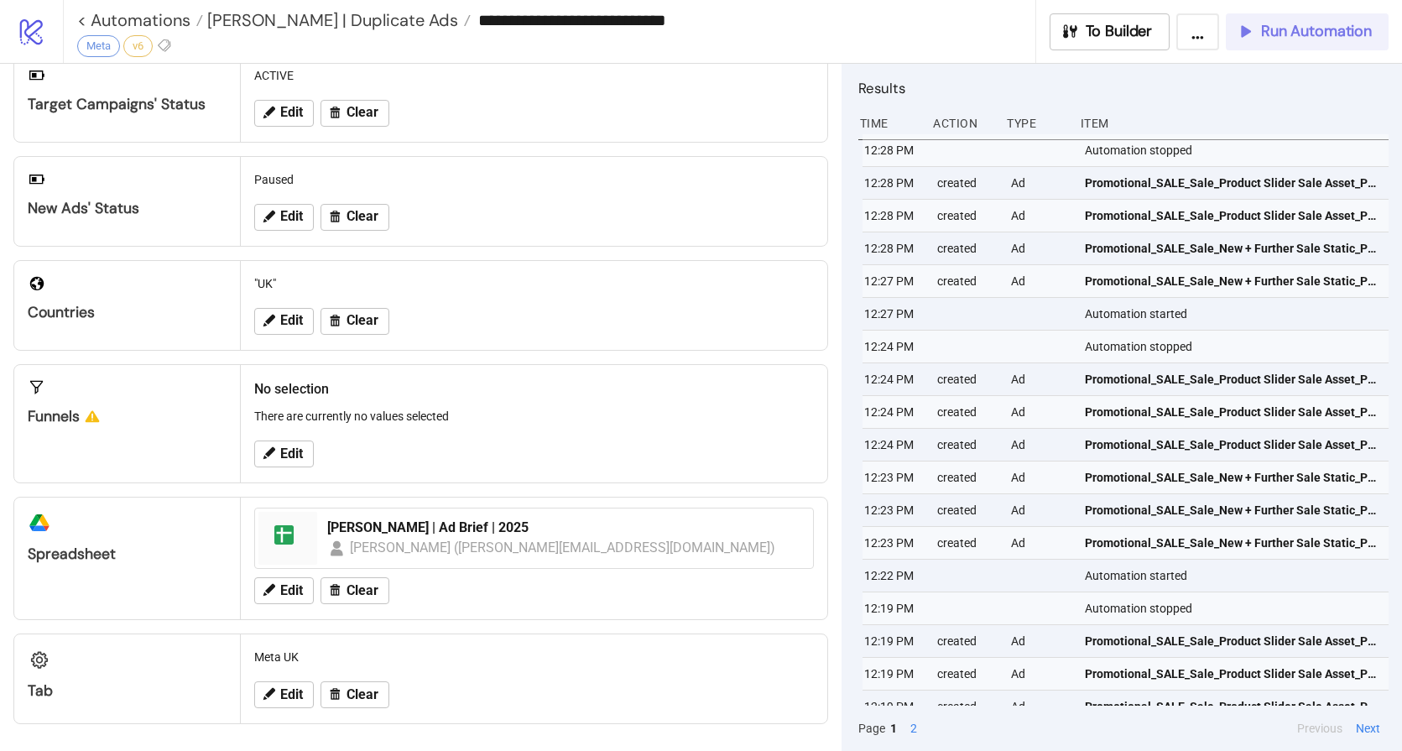
click at [1318, 31] on span "Run Automation" at bounding box center [1316, 31] width 111 height 19
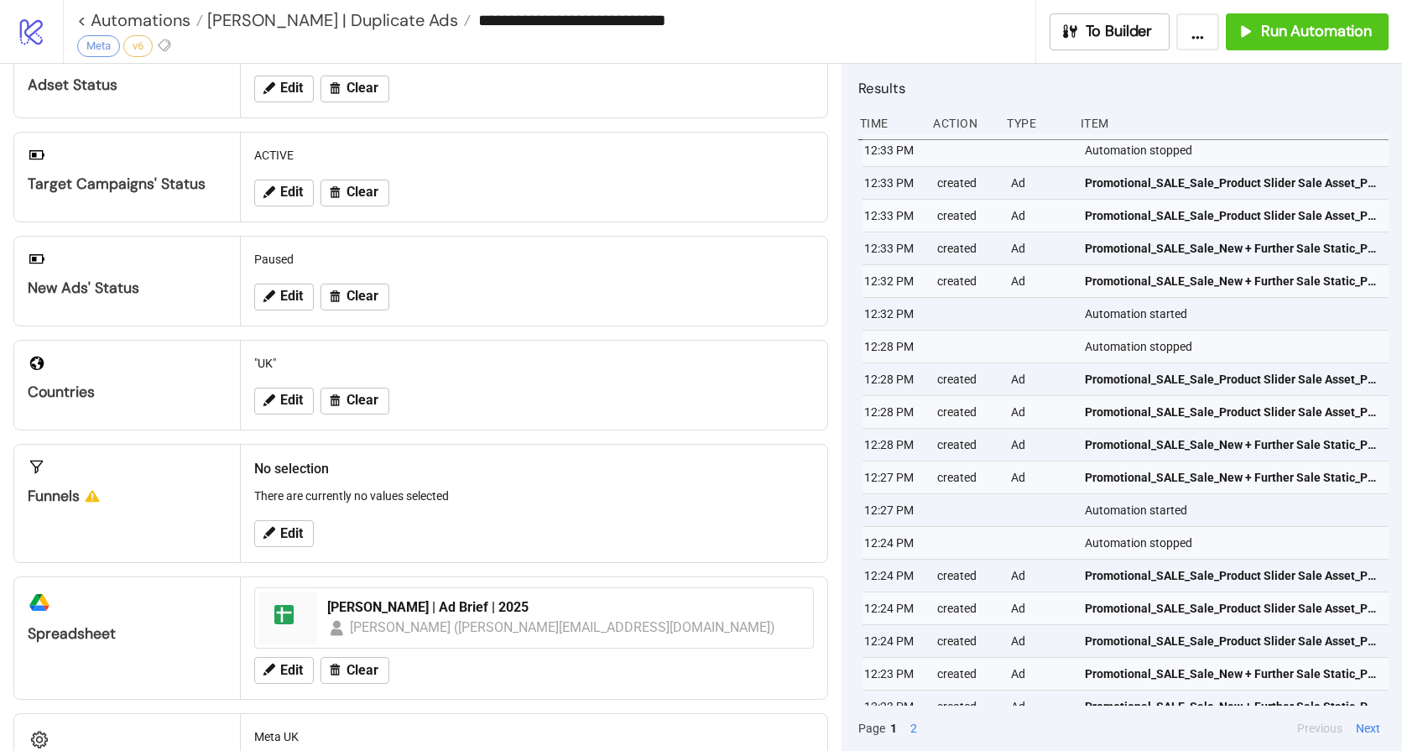
scroll to position [118, 0]
